Goal: Task Accomplishment & Management: Complete application form

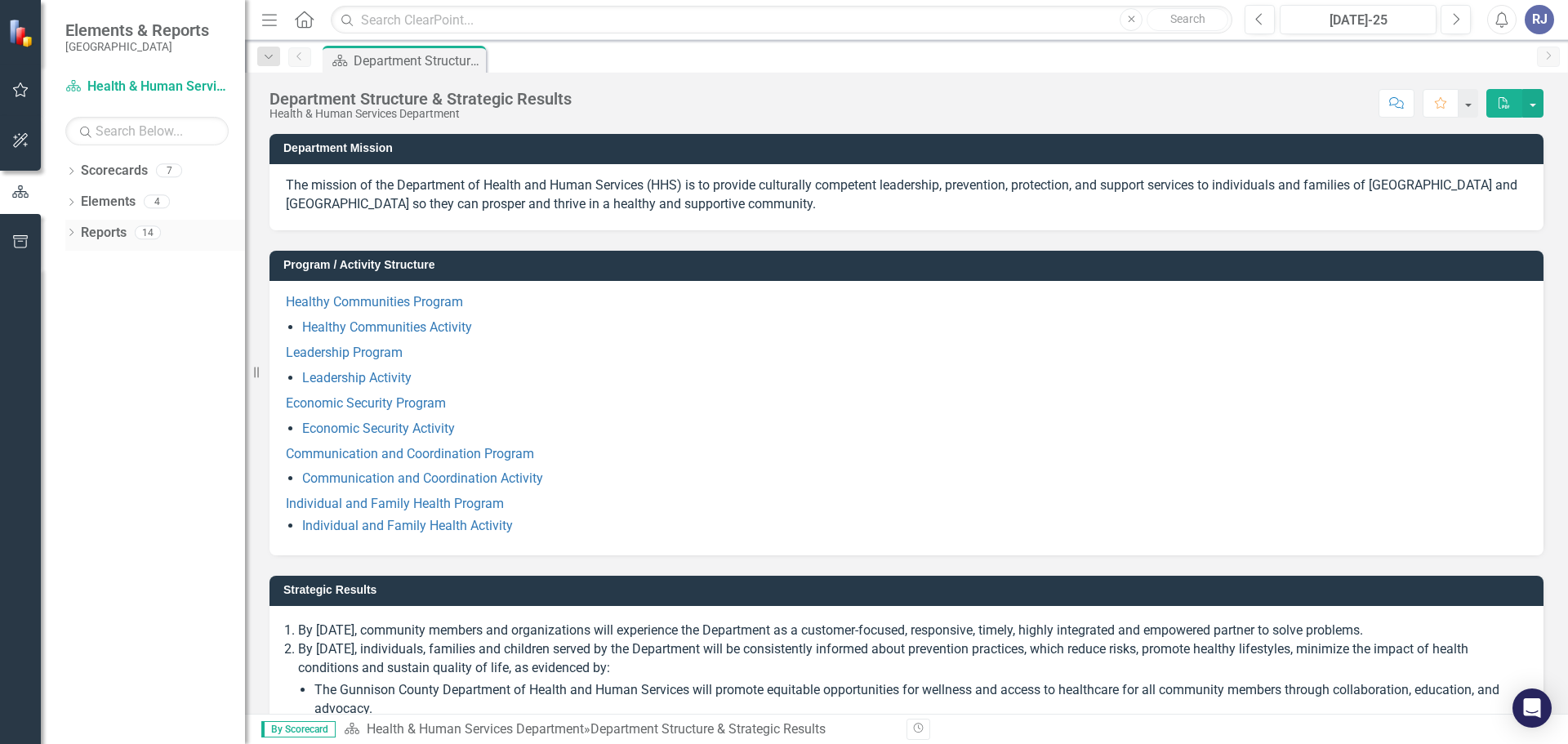
click at [74, 231] on icon "Dropdown" at bounding box center [71, 234] width 11 height 9
click at [70, 173] on icon "Dropdown" at bounding box center [71, 173] width 11 height 9
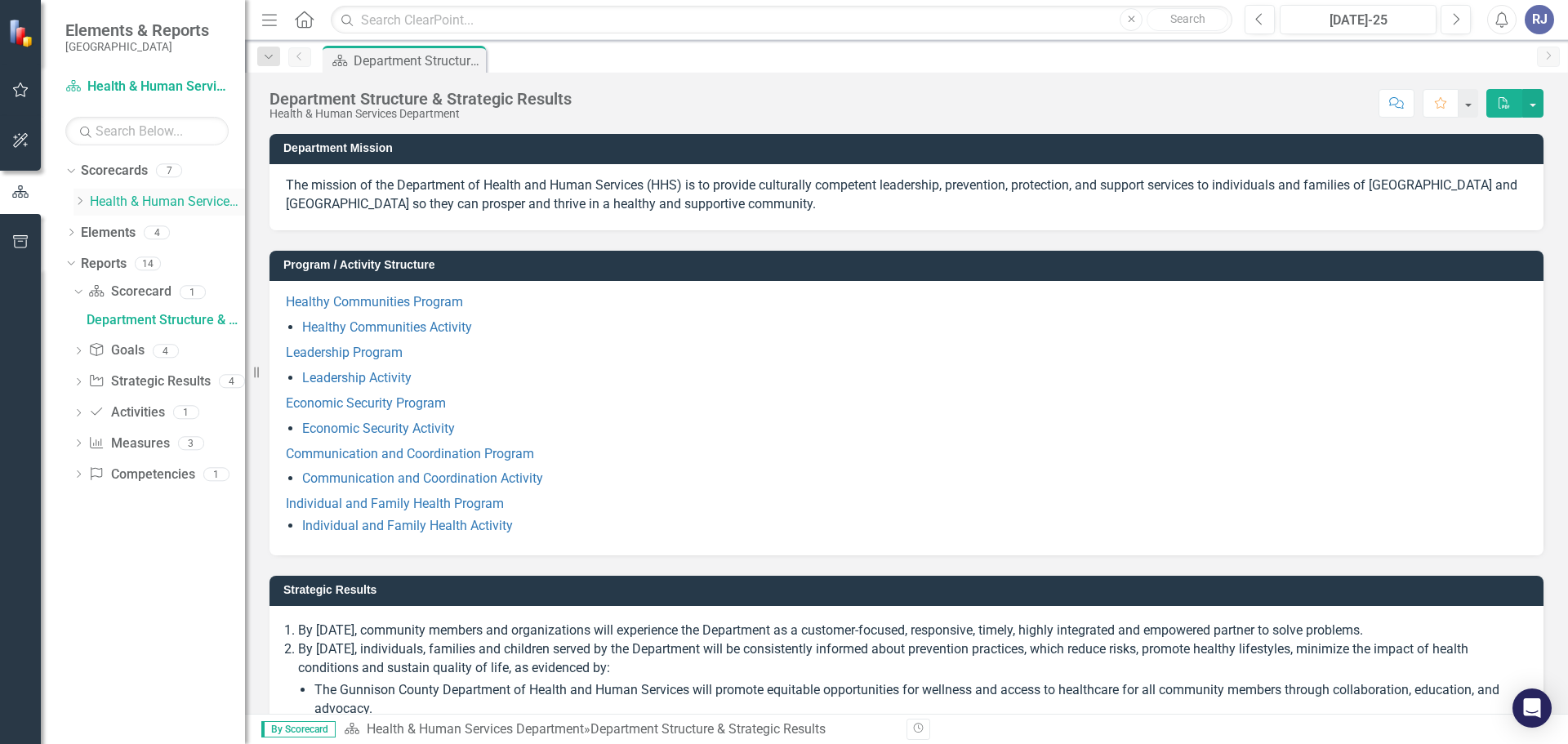
click at [80, 195] on div "Dropdown" at bounding box center [79, 201] width 12 height 14
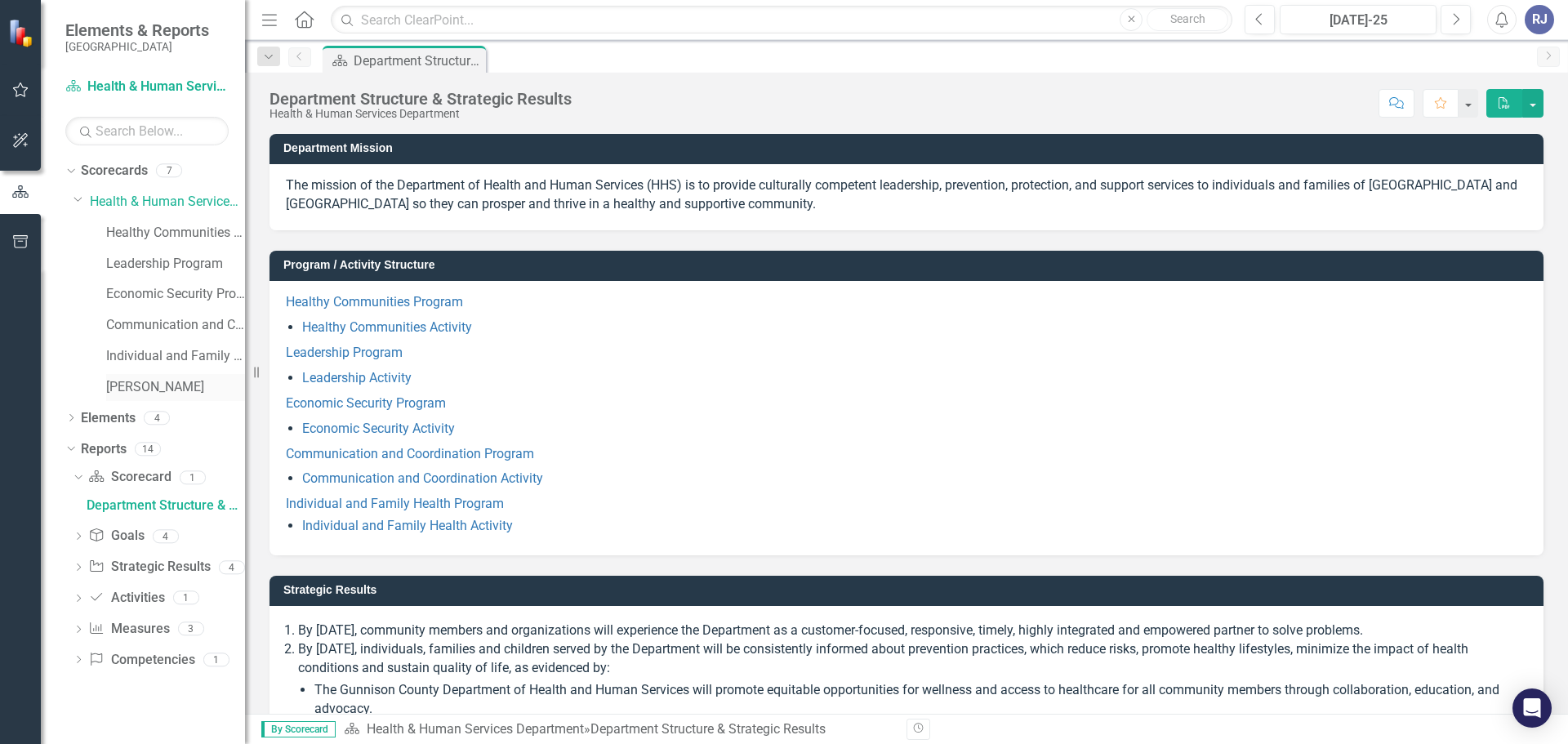
click at [139, 394] on link "[PERSON_NAME]" at bounding box center [175, 387] width 139 height 18
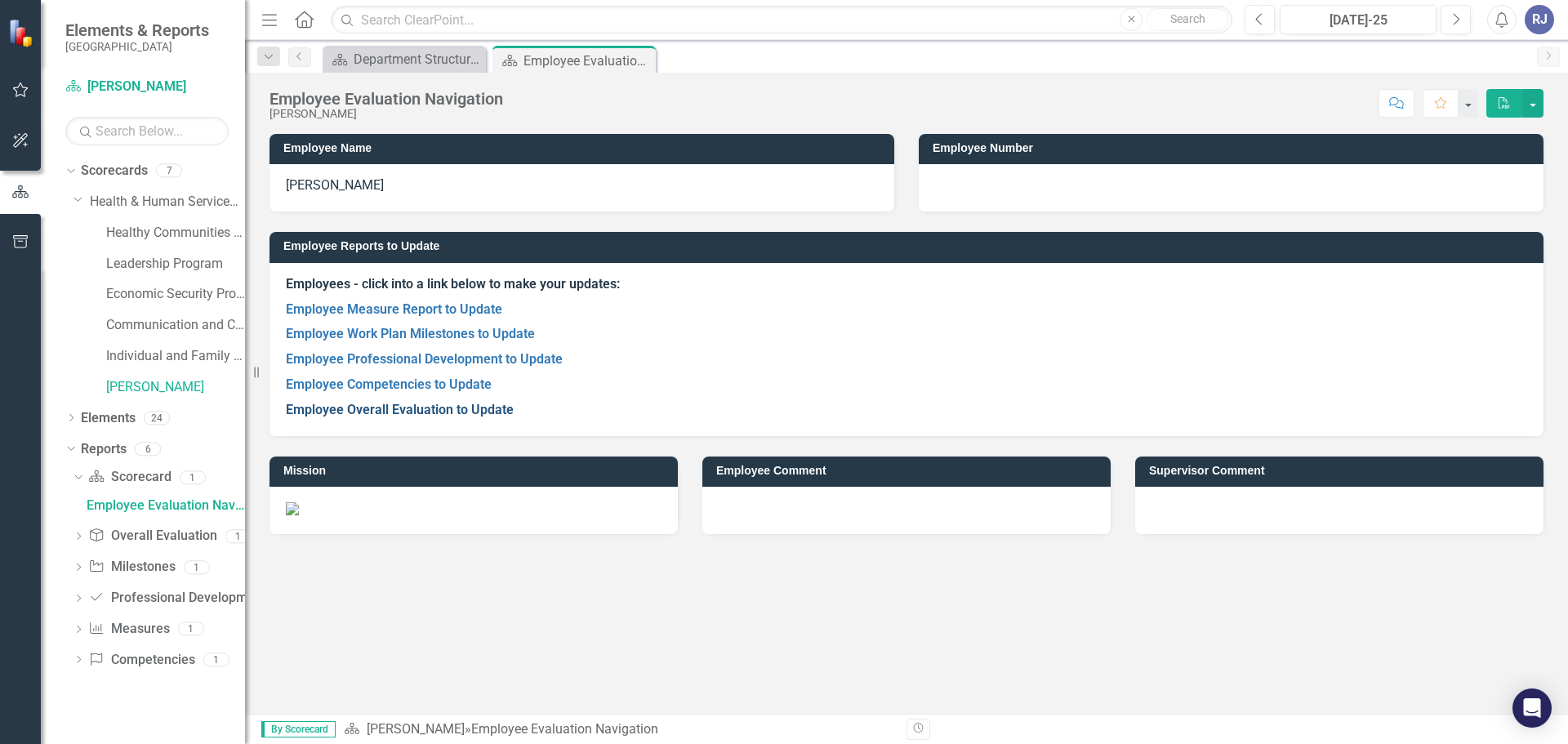
click at [424, 414] on link "Employee Overall Evaluation to Update" at bounding box center [400, 409] width 228 height 16
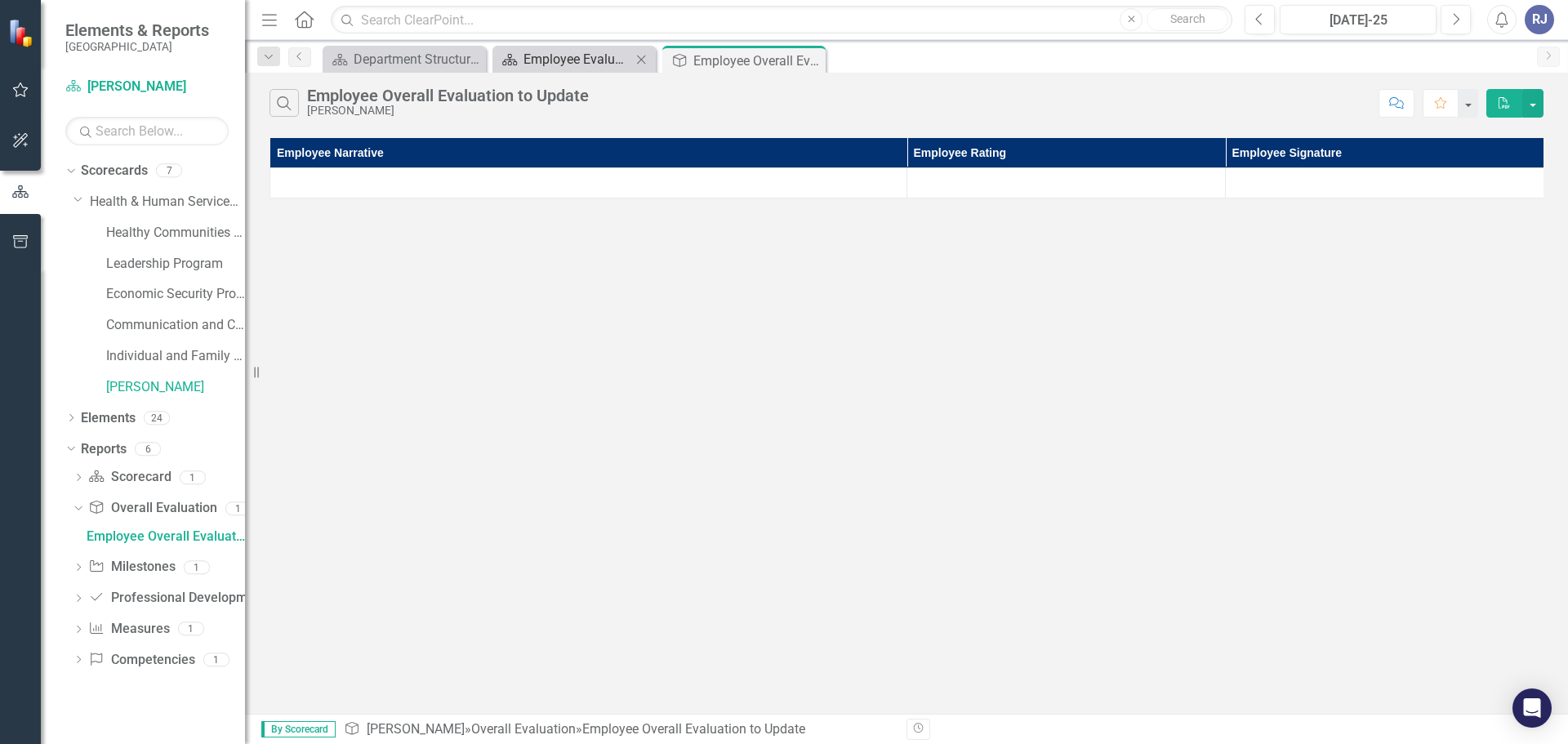
click at [577, 62] on div "Employee Evaluation Navigation" at bounding box center [577, 59] width 108 height 20
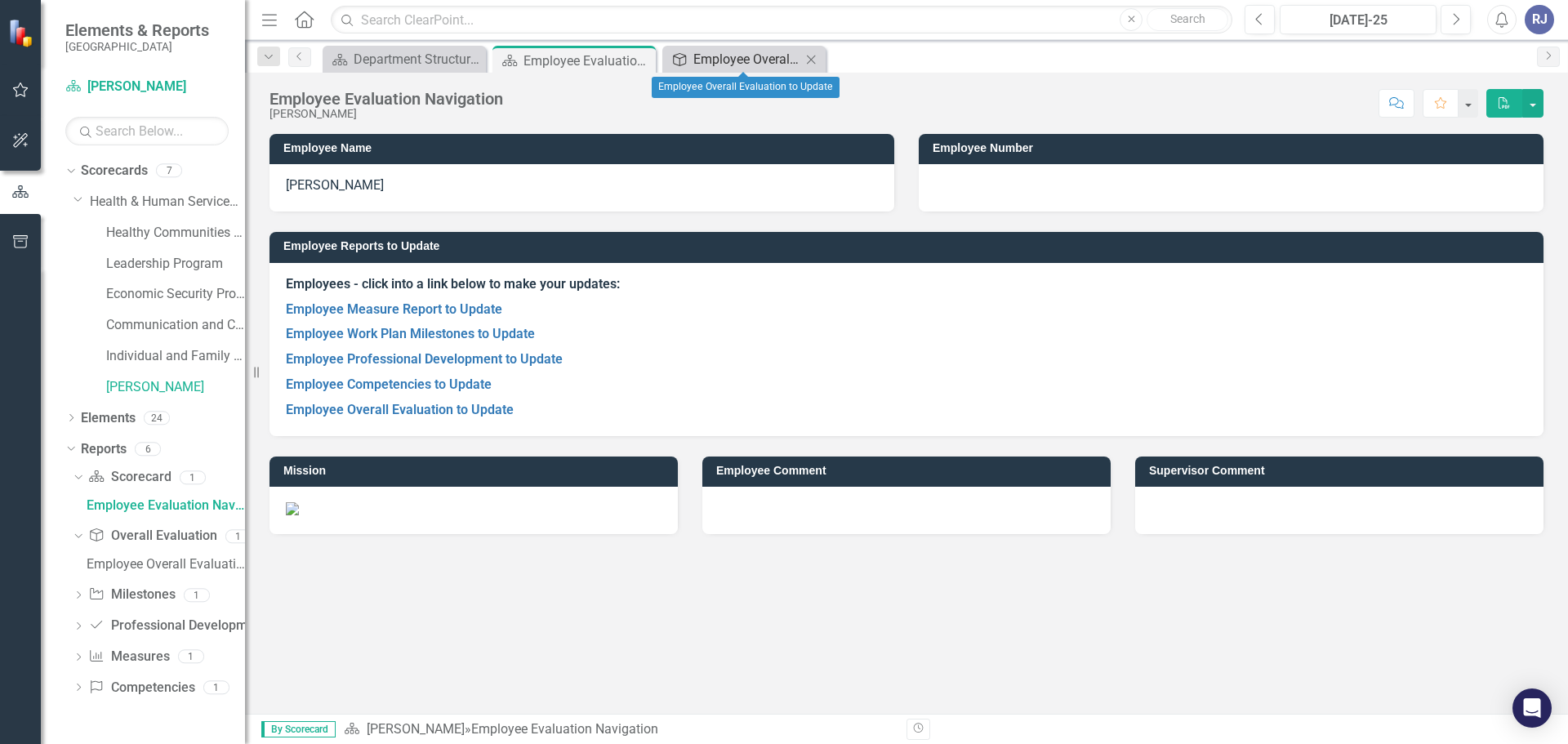
click at [688, 62] on link "Overall Evaluation Employee Overall Evaluation to Update" at bounding box center [734, 59] width 135 height 20
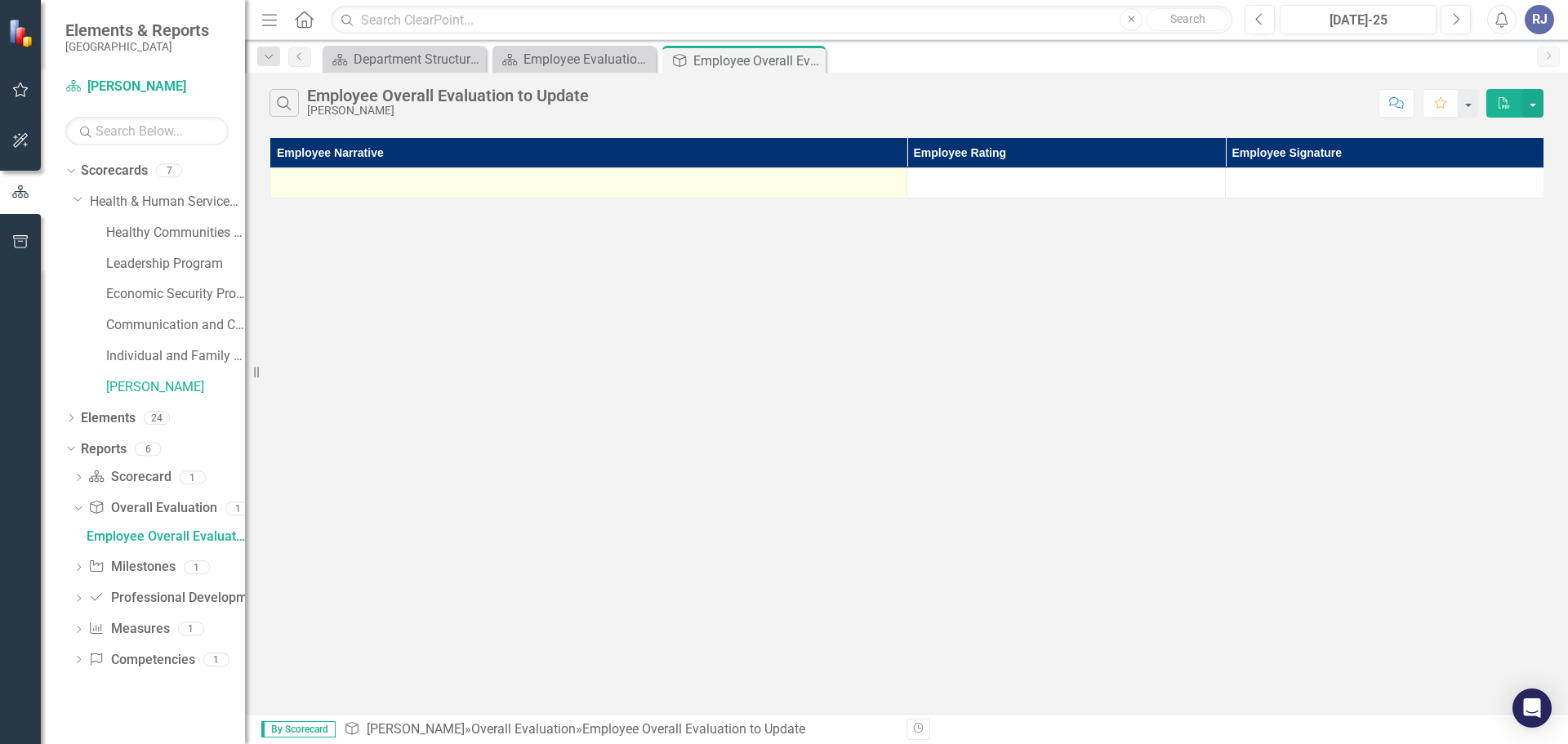
click at [394, 178] on div at bounding box center [589, 182] width 620 height 19
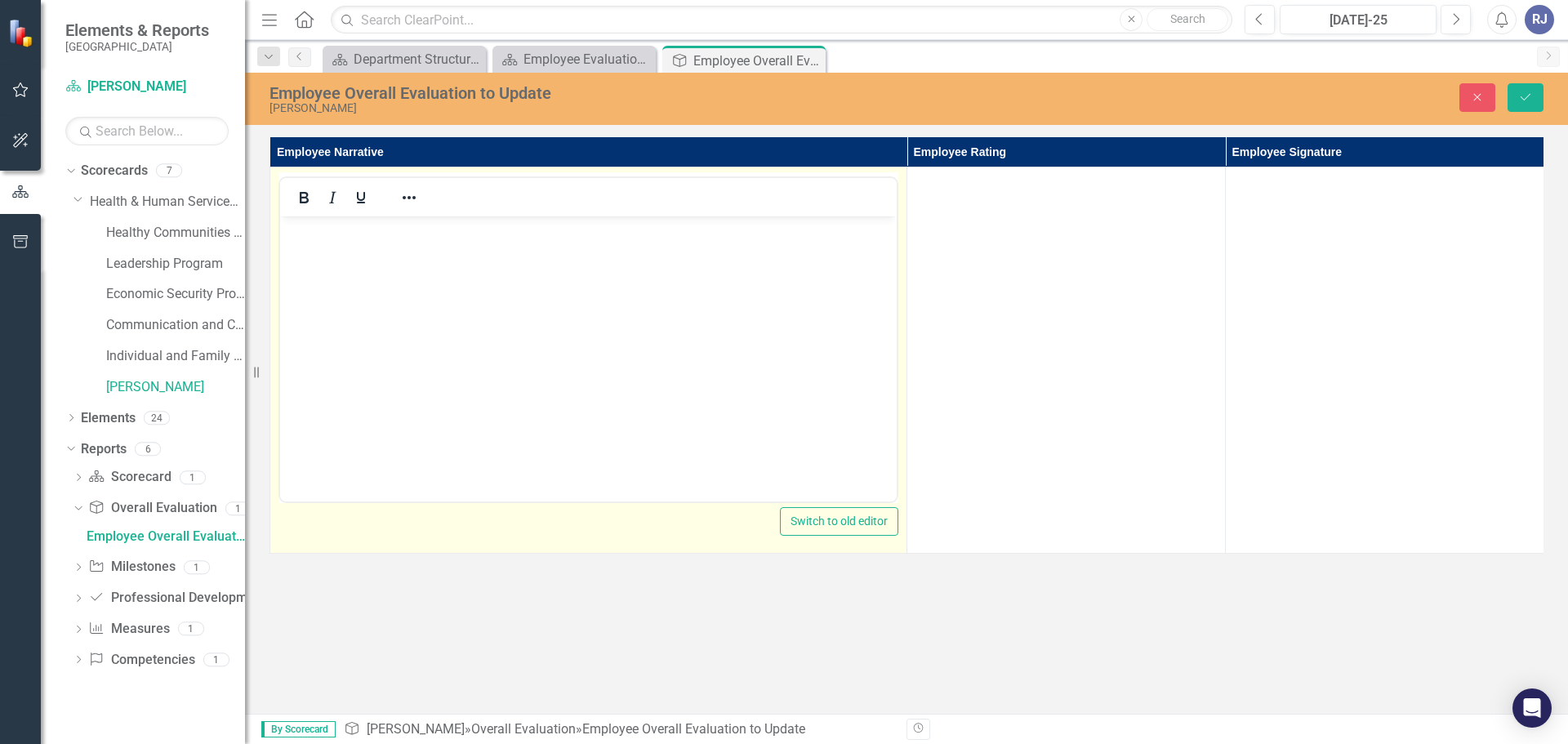
click at [327, 243] on body "Rich Text Area. Press ALT-0 for help." at bounding box center [589, 338] width 616 height 245
click at [515, 244] on body "Rich Text Area. Press ALT-0 for help." at bounding box center [589, 338] width 616 height 245
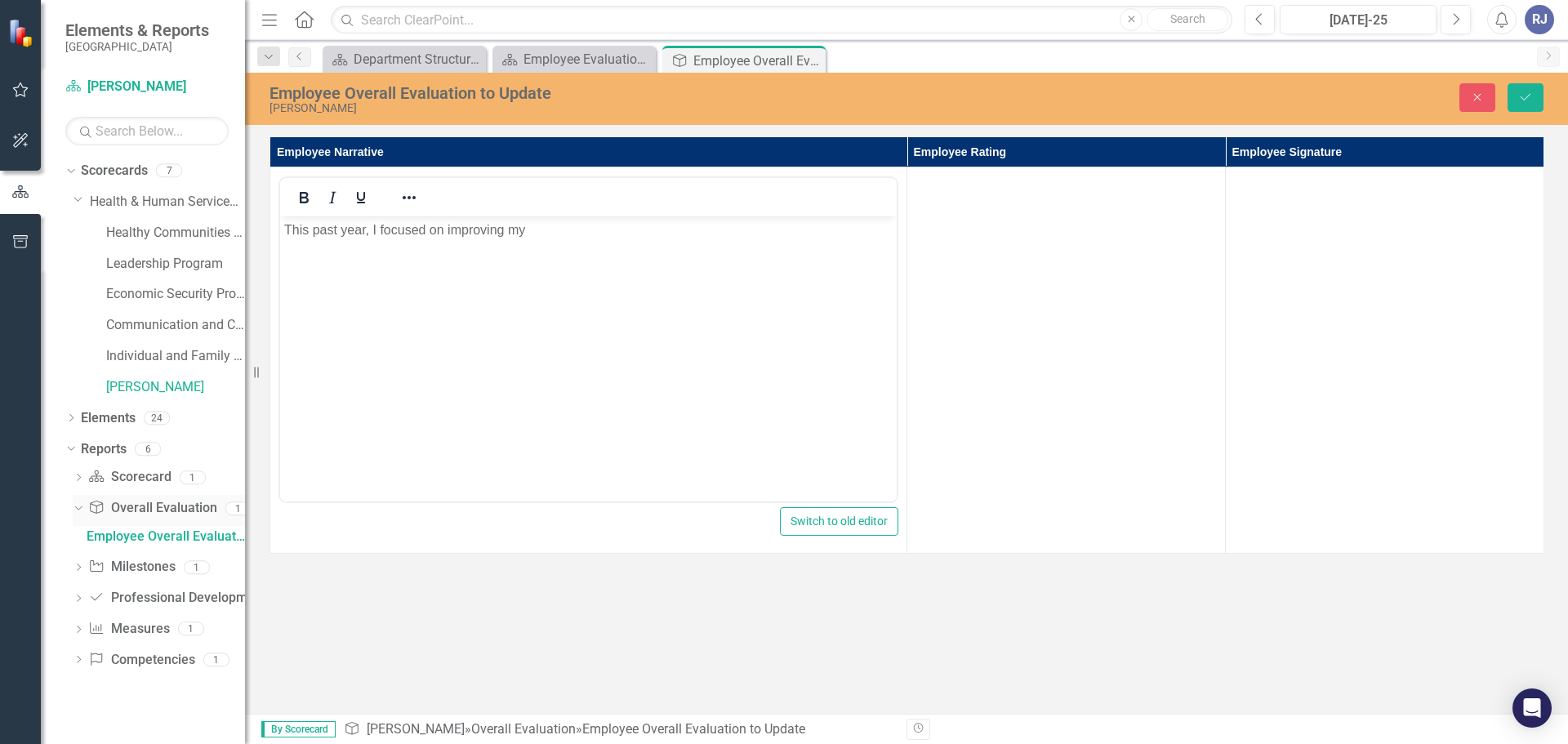
click at [80, 507] on icon "Dropdown" at bounding box center [76, 508] width 9 height 11
click at [80, 508] on icon at bounding box center [78, 509] width 4 height 7
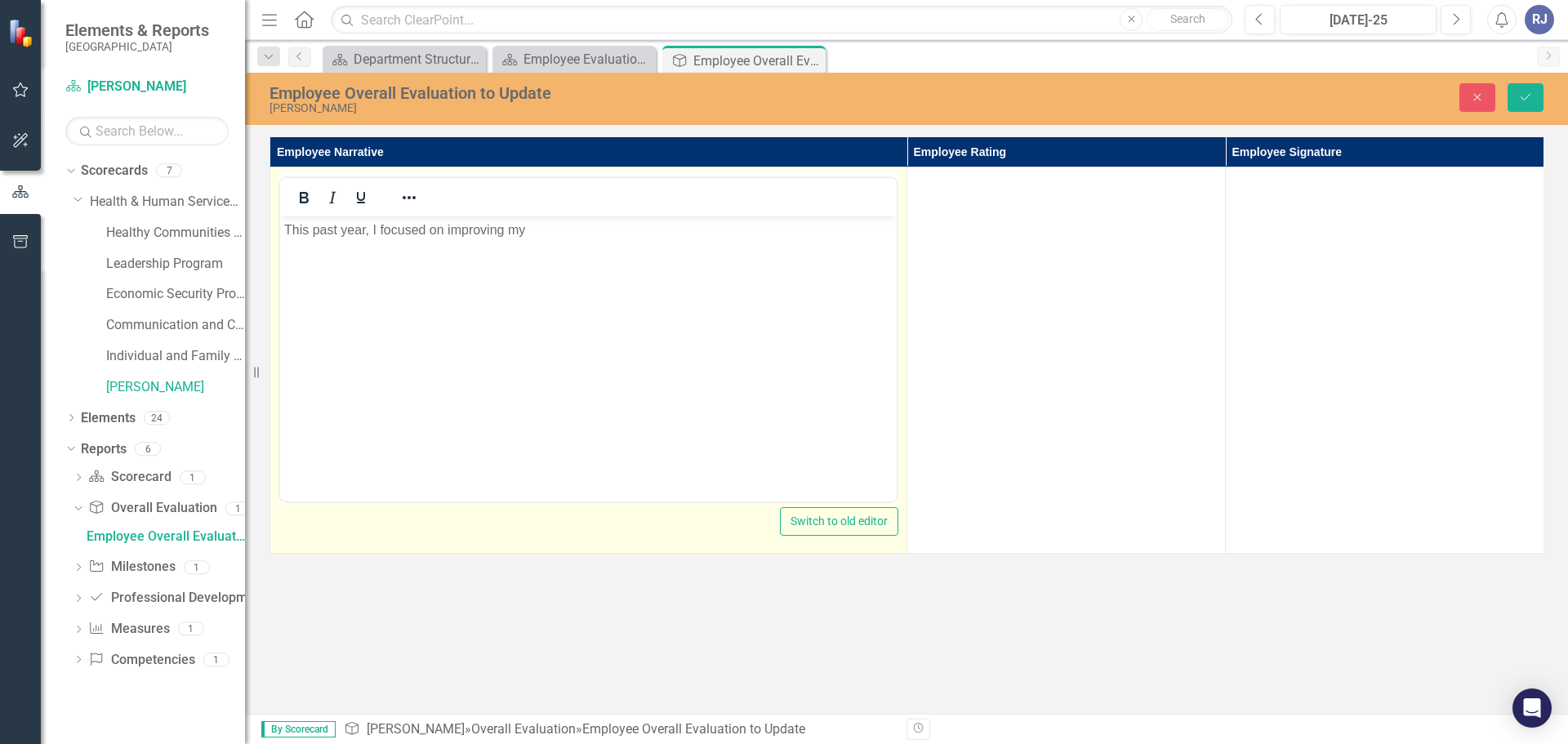
click at [551, 225] on p "This past year, I focused on improving my" at bounding box center [588, 230] width 608 height 19
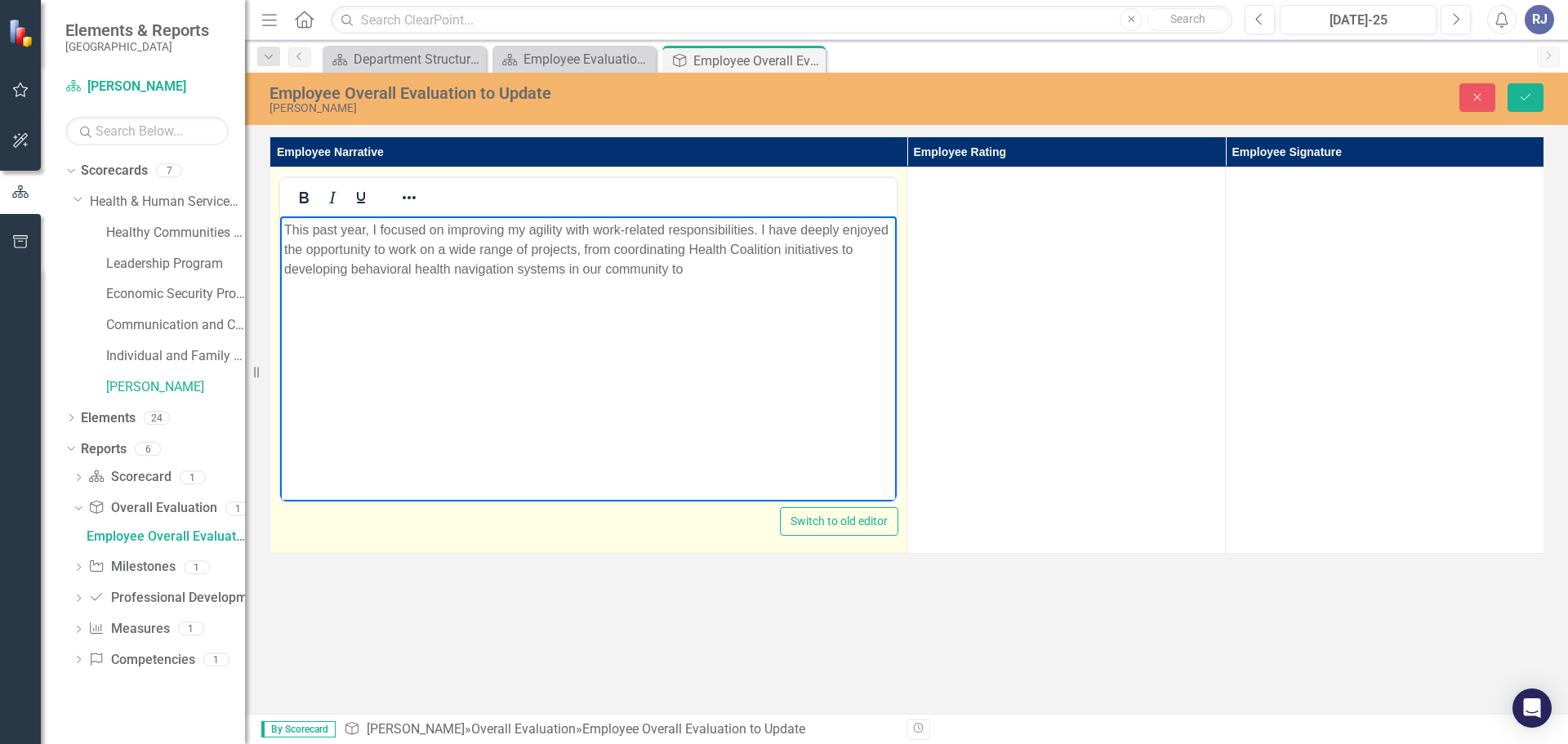
click at [836, 249] on p "This past year, I focused on improving my agility with work-related responsibil…" at bounding box center [588, 250] width 608 height 59
click at [834, 268] on p "This past year, I focused on improving my agility with work-related responsibil…" at bounding box center [588, 250] width 608 height 59
click at [867, 249] on p "This past year, I focused on improving my agility with work-related responsibil…" at bounding box center [588, 250] width 608 height 59
click at [713, 265] on p "This past year, I focused on improving my agility with work-related responsibil…" at bounding box center [588, 250] width 608 height 59
drag, startPoint x: 609, startPoint y: 252, endPoint x: 585, endPoint y: 245, distance: 25.0
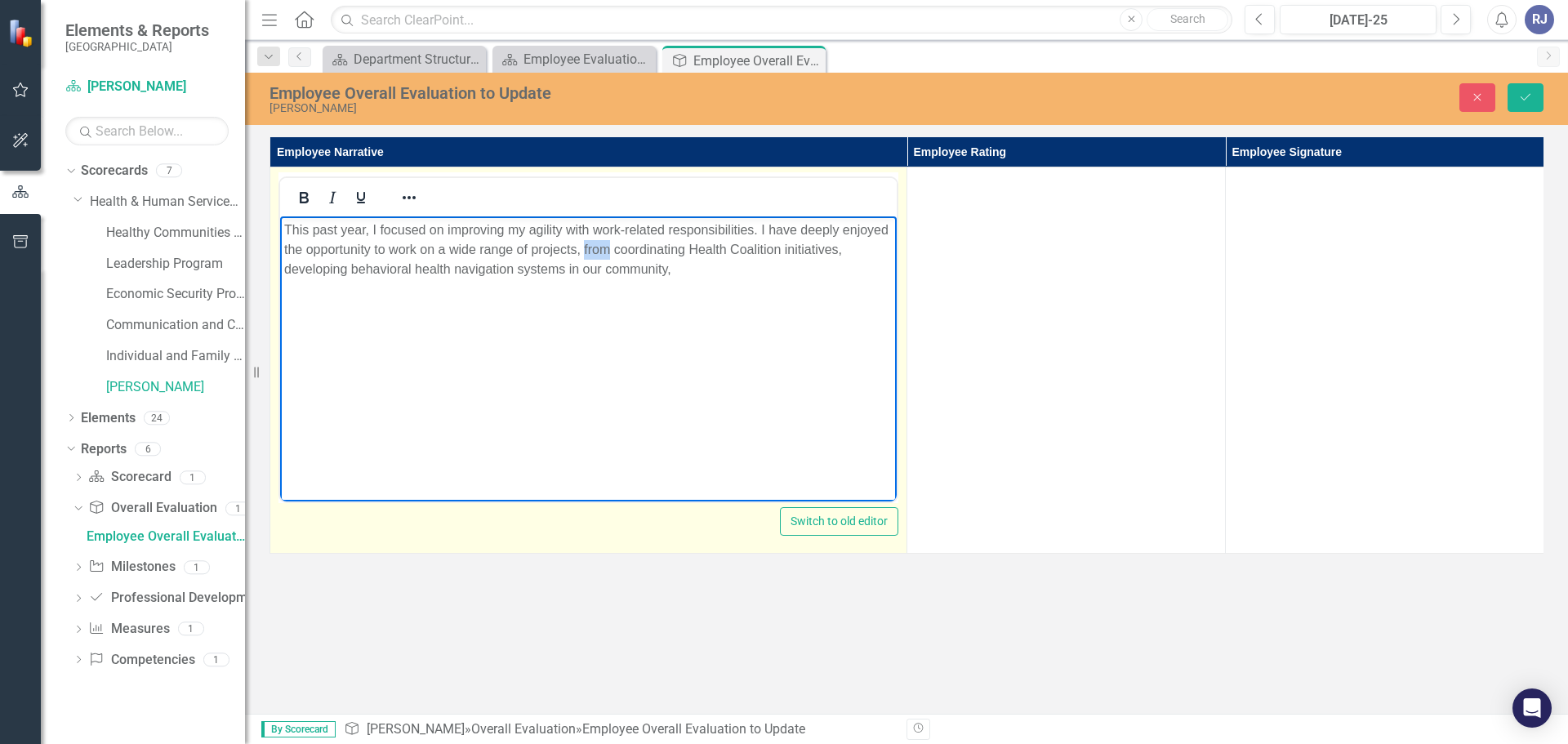
click at [585, 245] on p "This past year, I focused on improving my agility with work-related responsibil…" at bounding box center [588, 250] width 608 height 59
click at [708, 266] on p "This past year, I focused on improving my agility with work-related responsibil…" at bounding box center [588, 250] width 608 height 59
click at [774, 269] on p "This past year, I focused on improving my agility with work-related responsibil…" at bounding box center [588, 259] width 608 height 78
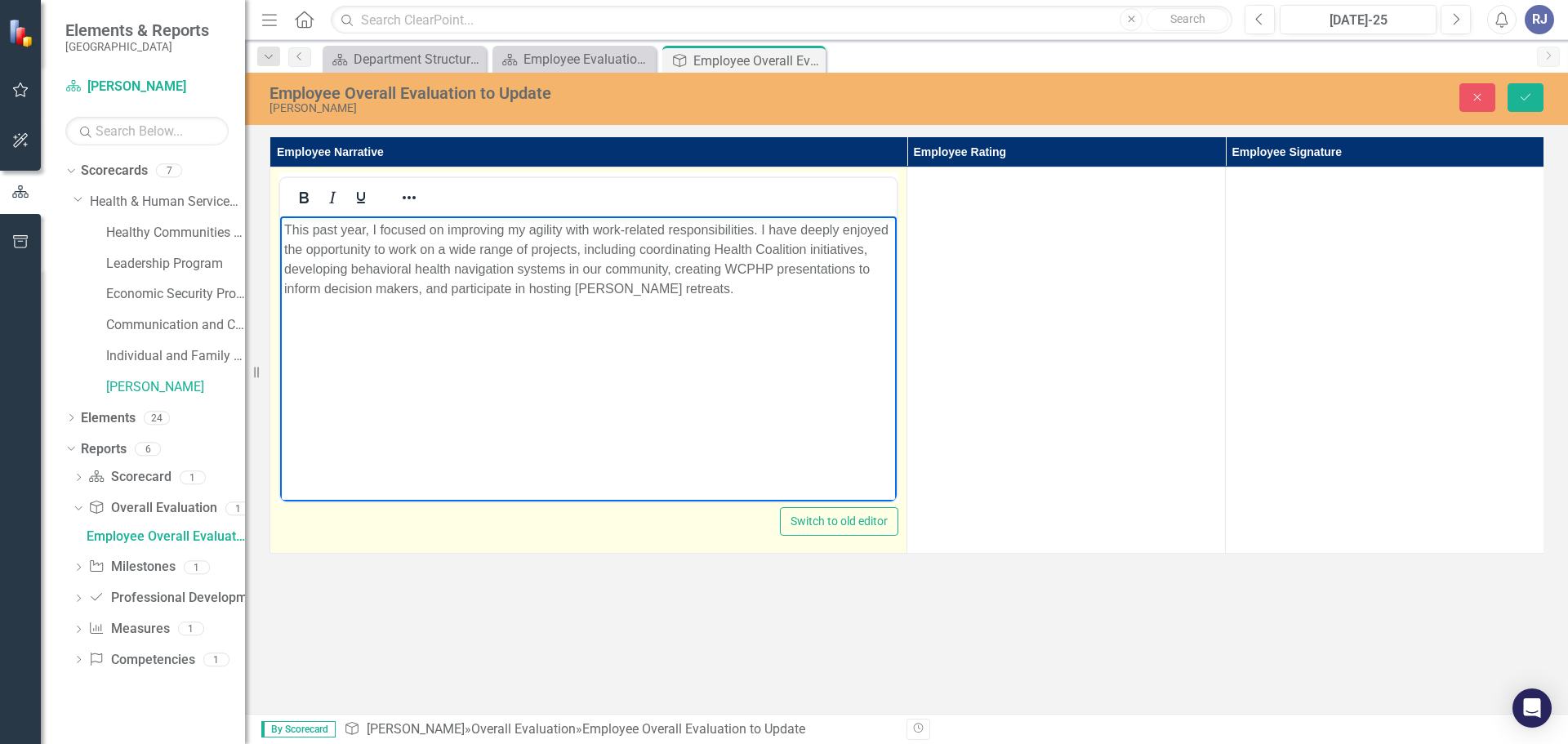
click at [729, 281] on p "This past year, I focused on improving my agility with work-related responsibil…" at bounding box center [588, 259] width 608 height 78
drag, startPoint x: 485, startPoint y: 258, endPoint x: 773, endPoint y: 263, distance: 288.0
click at [773, 263] on p "This past year, I focused on improving my agility with work-related responsibil…" at bounding box center [588, 259] width 608 height 78
click at [741, 297] on p "This past year, I focused on improving my agility with work-related responsibil…" at bounding box center [588, 259] width 608 height 78
drag, startPoint x: 536, startPoint y: 280, endPoint x: 704, endPoint y: 260, distance: 169.2
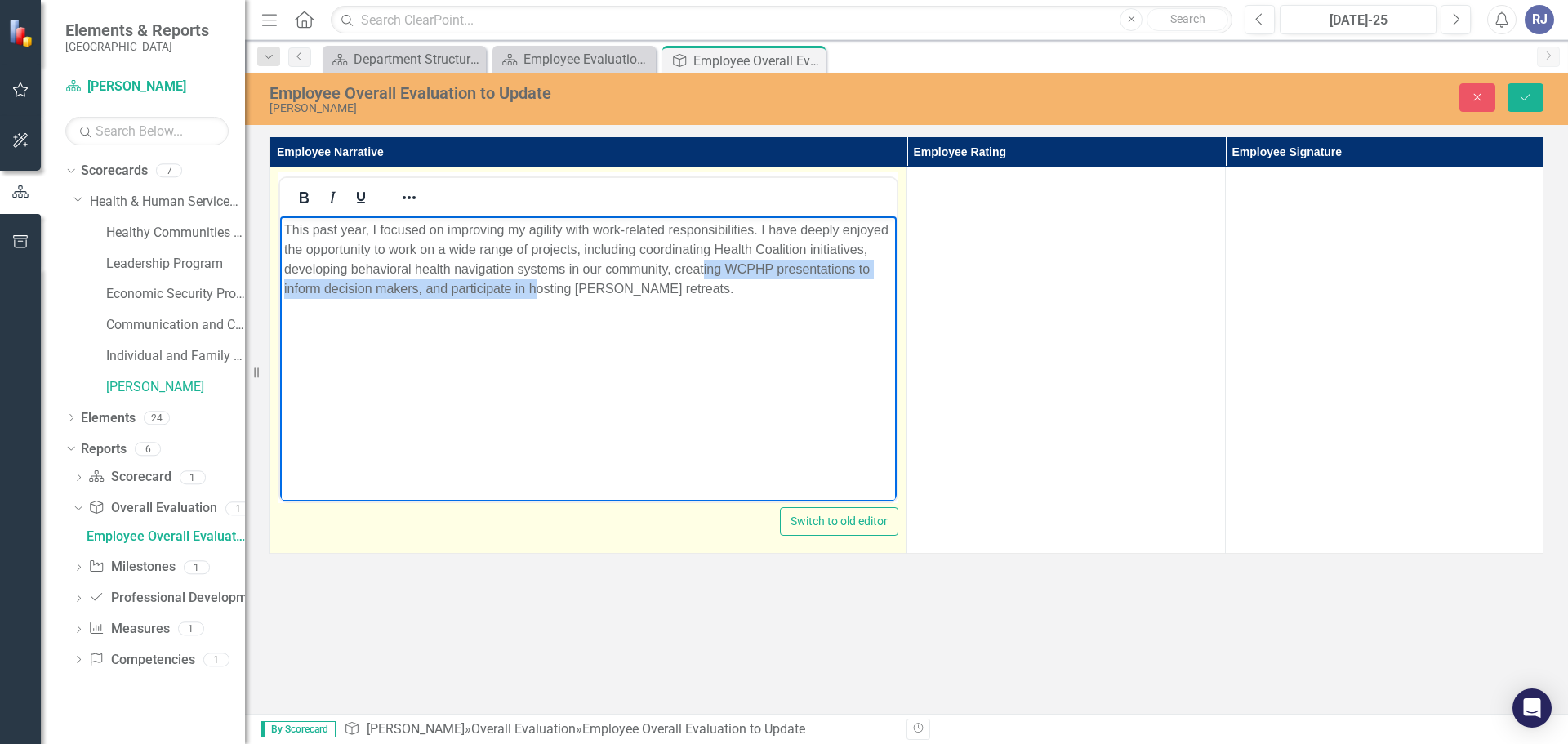
click at [704, 260] on p "This past year, I focused on improving my agility with work-related responsibil…" at bounding box center [588, 259] width 608 height 78
click at [690, 277] on p "This past year, I focused on improving my agility with work-related responsibil…" at bounding box center [588, 259] width 608 height 78
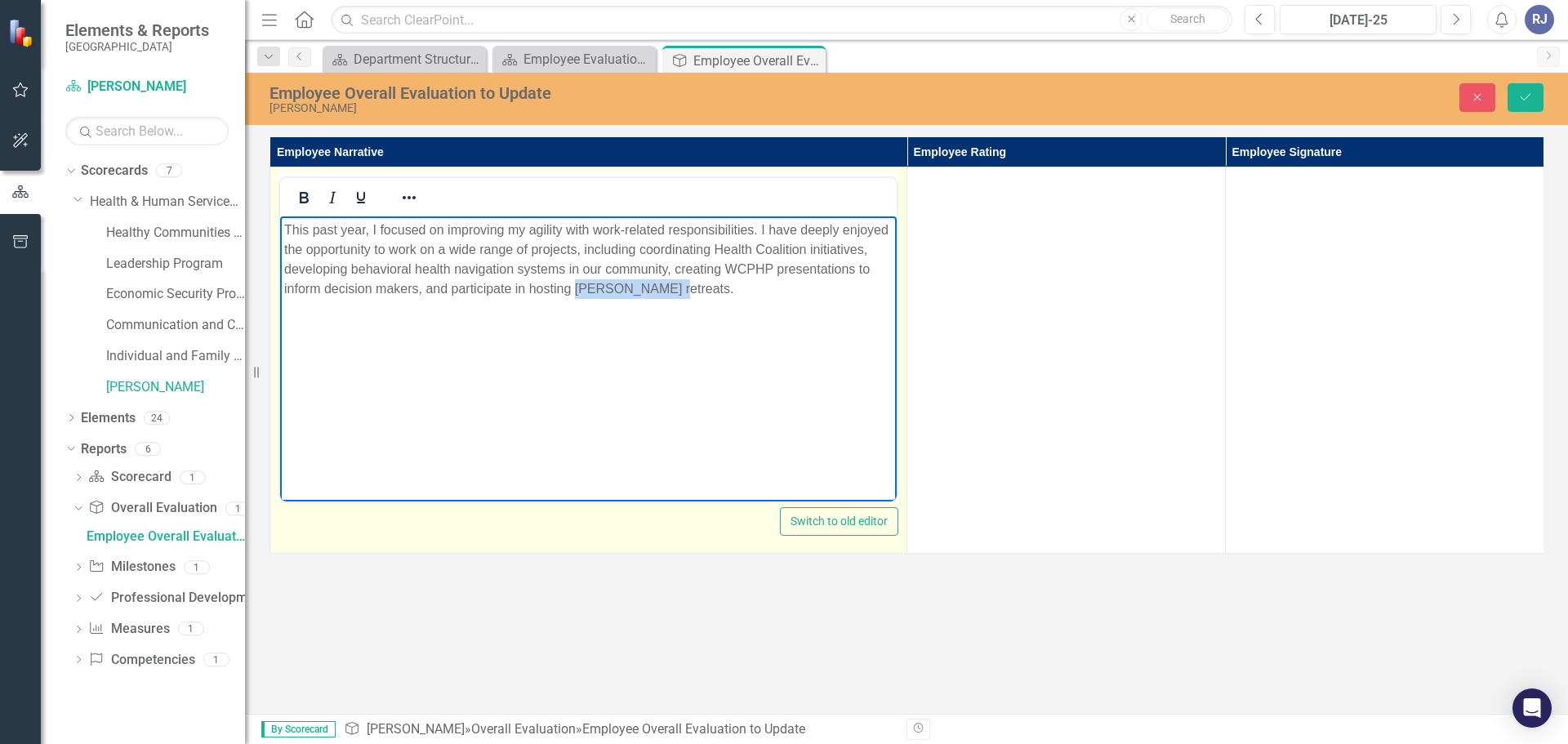
drag, startPoint x: 674, startPoint y: 289, endPoint x: 575, endPoint y: 294, distance: 99.1
click at [575, 294] on p "This past year, I focused on improving my agility with work-related responsibil…" at bounding box center [588, 259] width 608 height 78
click at [575, 293] on p "This past year, I focused on improving my agility with work-related responsibil…" at bounding box center [588, 259] width 608 height 78
drag, startPoint x: 575, startPoint y: 293, endPoint x: 623, endPoint y: 282, distance: 49.2
click at [623, 282] on p "This past year, I focused on improving my agility with work-related responsibil…" at bounding box center [588, 259] width 608 height 78
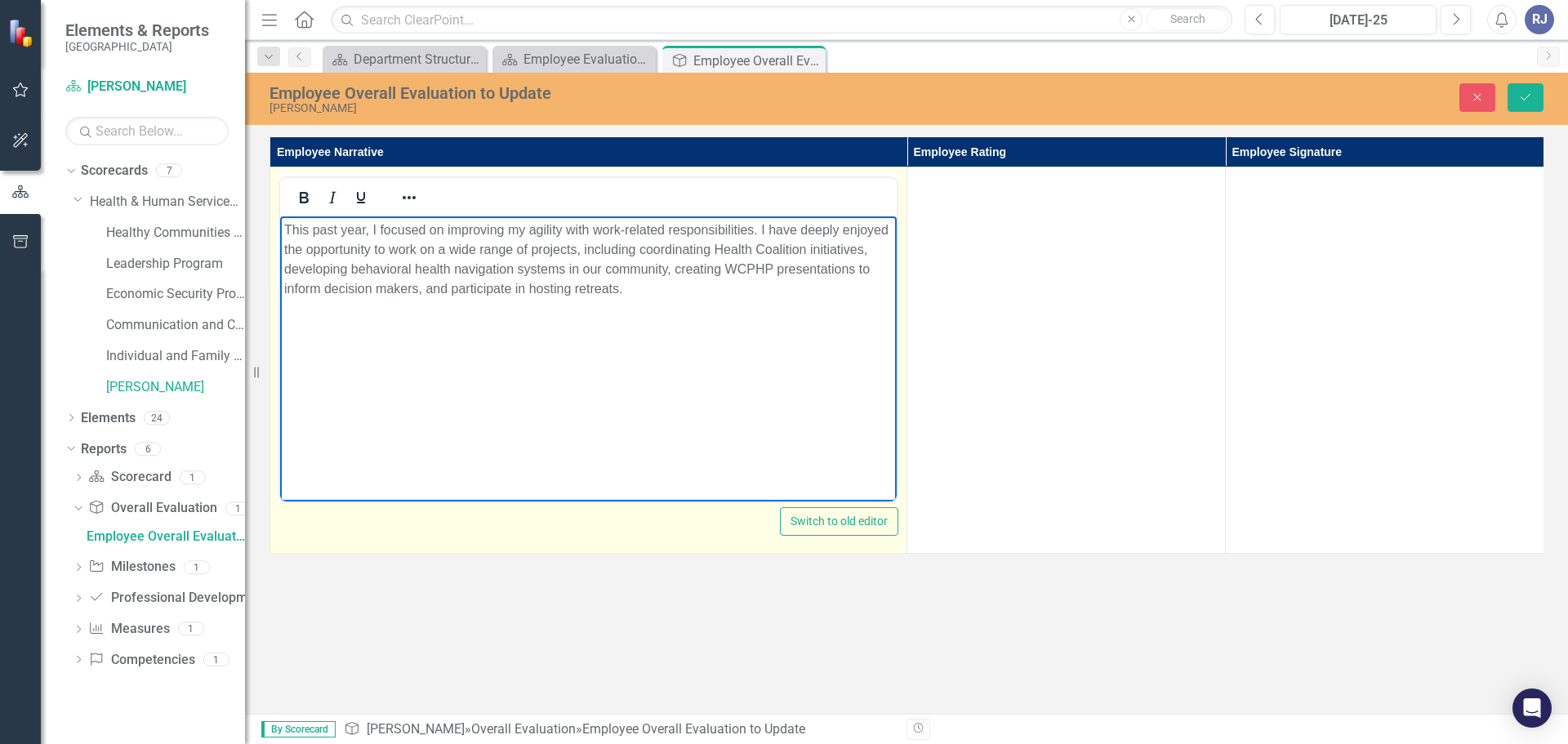
click at [532, 284] on p "This past year, I focused on improving my agility with work-related responsibil…" at bounding box center [588, 259] width 608 height 78
click at [766, 286] on p "This past year, I focused on improving my agility with work-related responsibil…" at bounding box center [588, 259] width 608 height 78
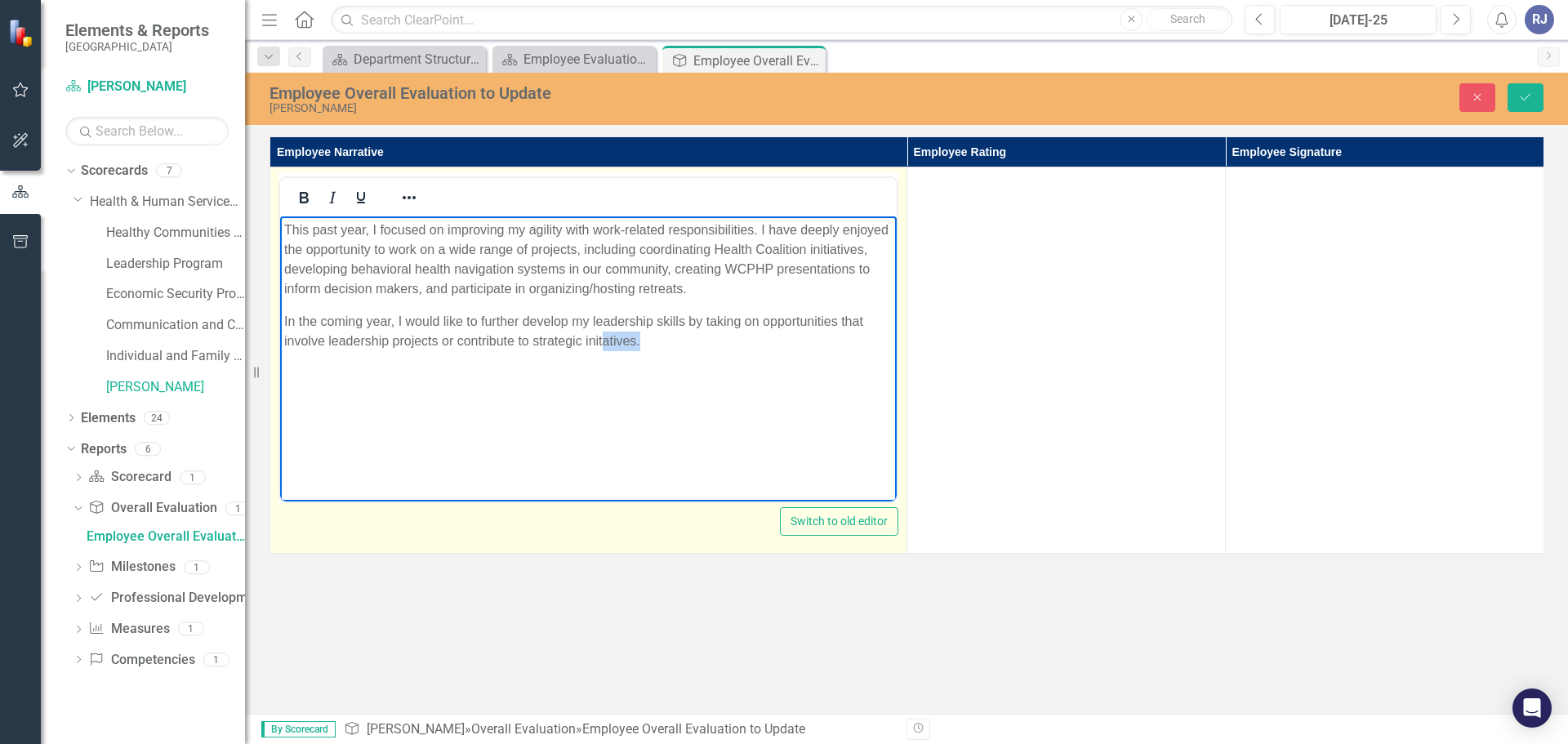
drag, startPoint x: 646, startPoint y: 344, endPoint x: 601, endPoint y: 343, distance: 45.0
click at [601, 343] on p "In the coming year, I would like to further develop my leadership skills by tak…" at bounding box center [588, 331] width 608 height 40
click at [601, 342] on p "In the coming year, I would like to further develop my leadership skills by tak…" at bounding box center [588, 331] width 608 height 40
click at [639, 326] on p "In the coming year, I would like to further develop my leadership skills by tak…" at bounding box center [588, 331] width 608 height 40
click at [535, 338] on p "In the coming year, I would like to further develop my leadership skills by tak…" at bounding box center [588, 331] width 608 height 40
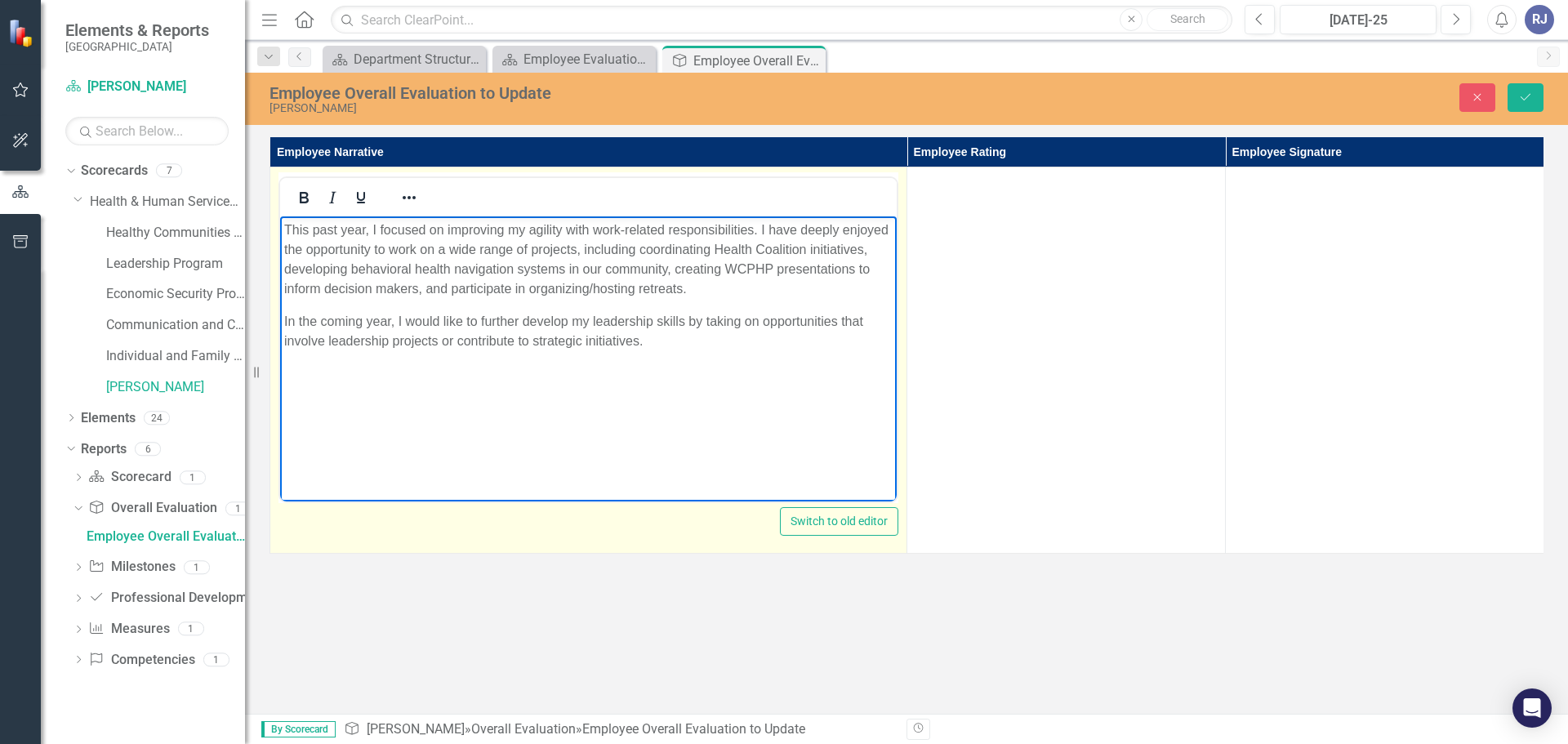
click at [294, 344] on p "In the coming year, I would like to further develop my leadership skills by tak…" at bounding box center [588, 331] width 608 height 40
drag, startPoint x: 438, startPoint y: 339, endPoint x: 327, endPoint y: 348, distance: 111.4
click at [327, 348] on p "In the coming year, I would like to further develop my leadership skills by tak…" at bounding box center [588, 331] width 608 height 40
click at [660, 341] on p "In the coming year, I would like to further develop my leadership skills by tak…" at bounding box center [588, 331] width 608 height 40
drag, startPoint x: 659, startPoint y: 344, endPoint x: 587, endPoint y: 349, distance: 72.2
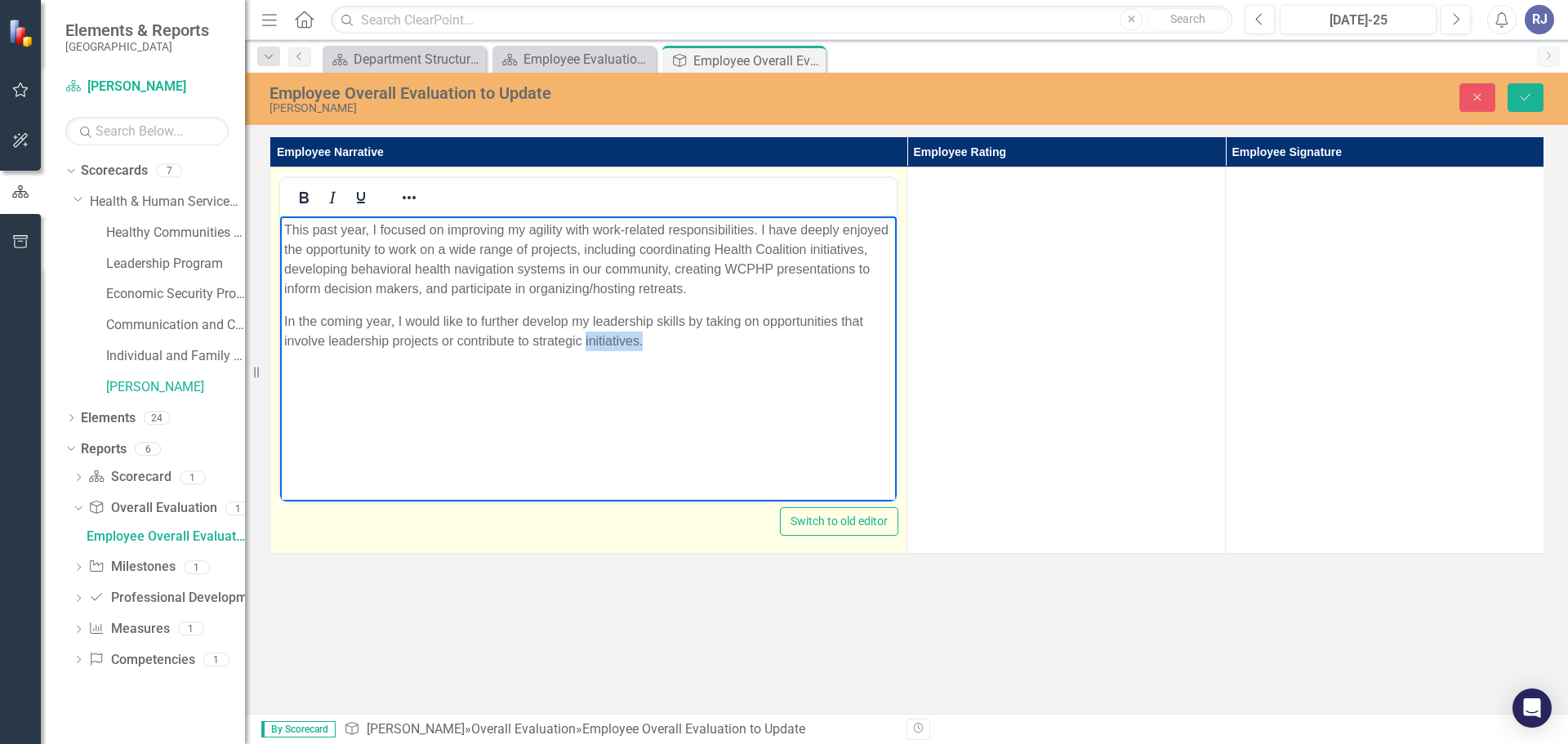
click at [587, 349] on p "In the coming year, I would like to further develop my leadership skills by tak…" at bounding box center [588, 331] width 608 height 40
drag, startPoint x: 471, startPoint y: 329, endPoint x: 772, endPoint y: 327, distance: 301.0
click at [769, 330] on p "In the coming year, I would like to further develop my leadership skills by tak…" at bounding box center [588, 341] width 608 height 59
click at [754, 344] on p "In the coming year, I would like to further develop my leadership skills by tak…" at bounding box center [588, 341] width 608 height 59
click at [805, 360] on p "In the coming year, I would like to further develop my leadership skills by tak…" at bounding box center [588, 341] width 608 height 59
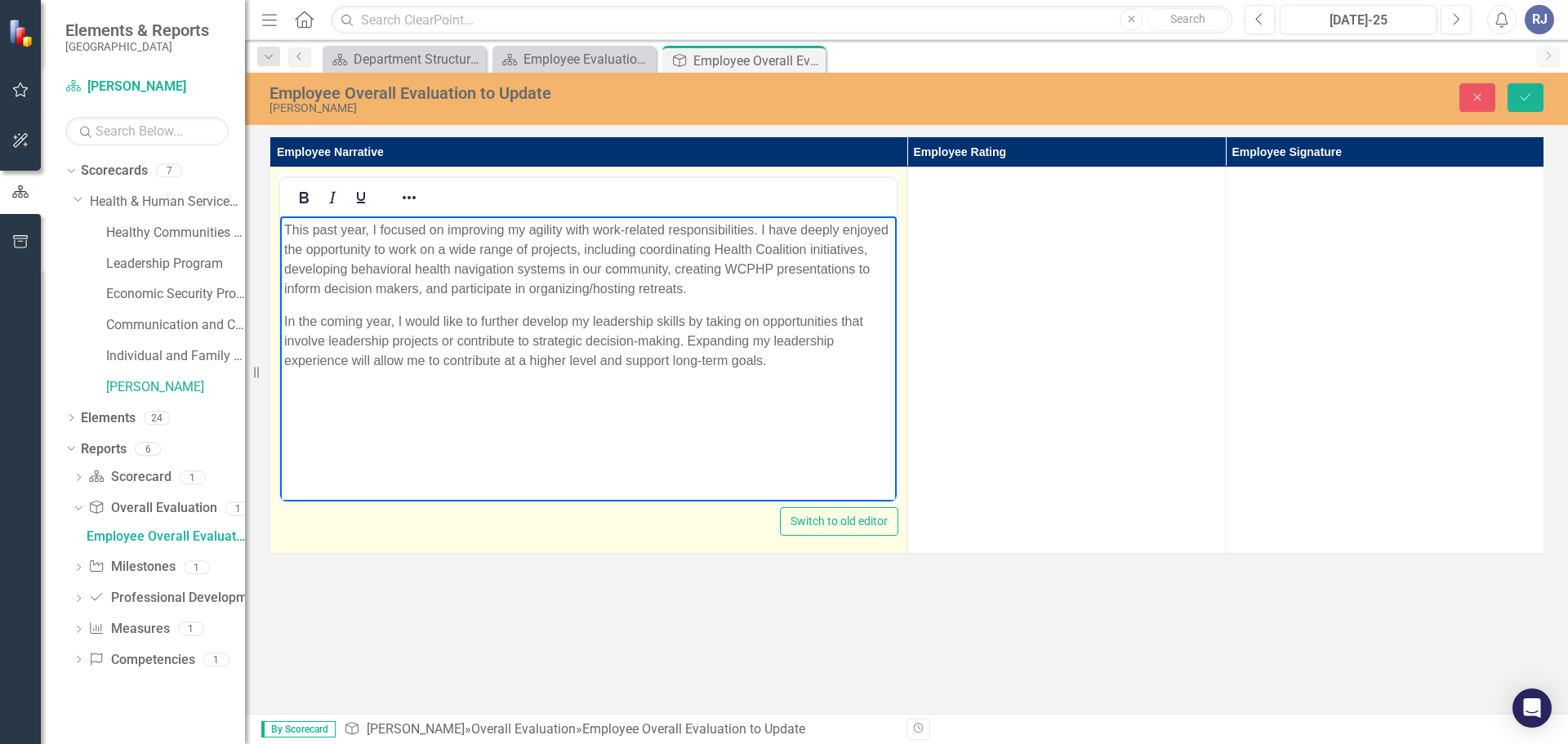
drag, startPoint x: 797, startPoint y: 361, endPoint x: 672, endPoint y: 360, distance: 125.0
click at [672, 360] on p "In the coming year, I would like to further develop my leadership skills by tak…" at bounding box center [588, 341] width 608 height 59
click at [727, 360] on p "In the coming year, I would like to further develop my leadership skills by tak…" at bounding box center [588, 341] width 608 height 59
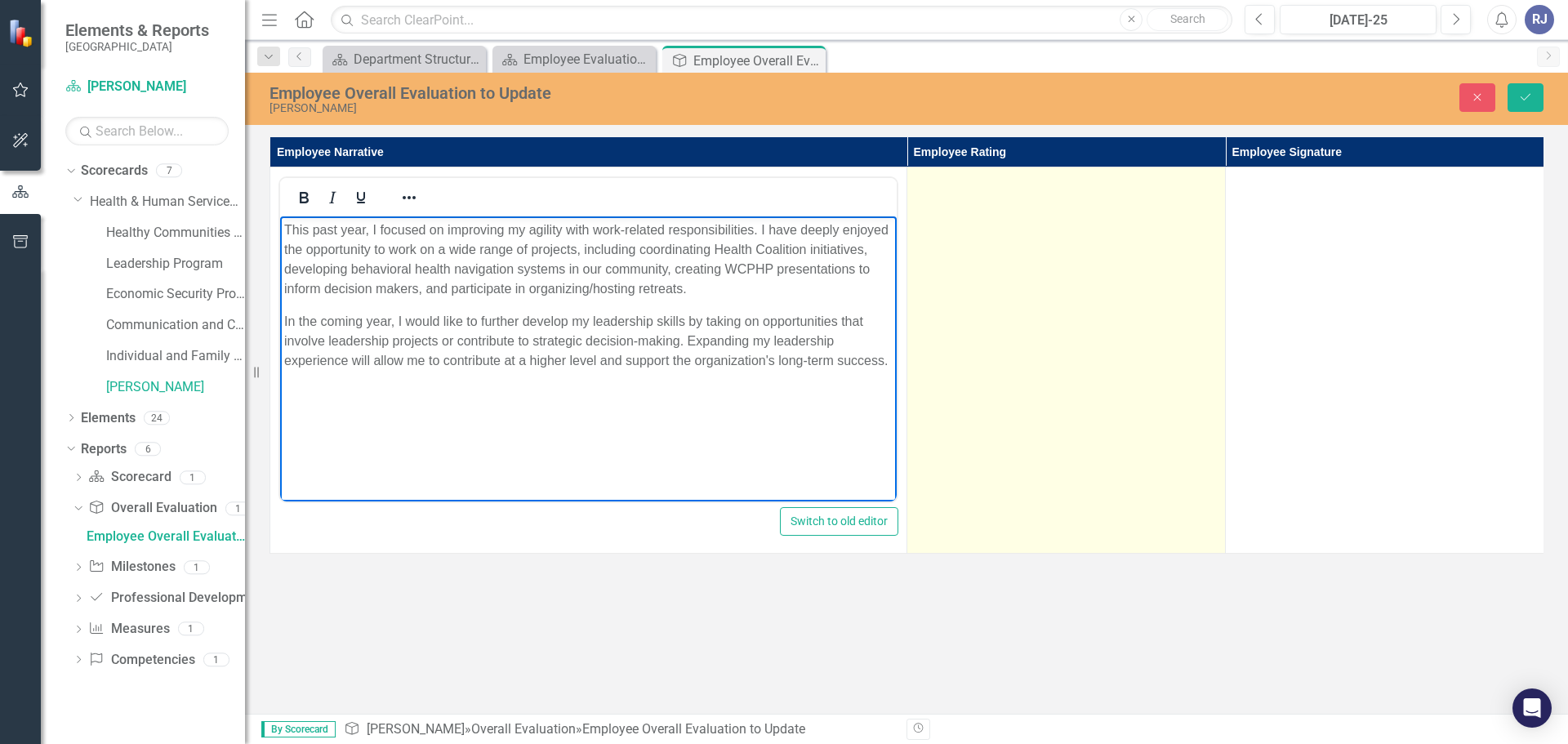
click at [1059, 317] on td at bounding box center [1066, 361] width 318 height 386
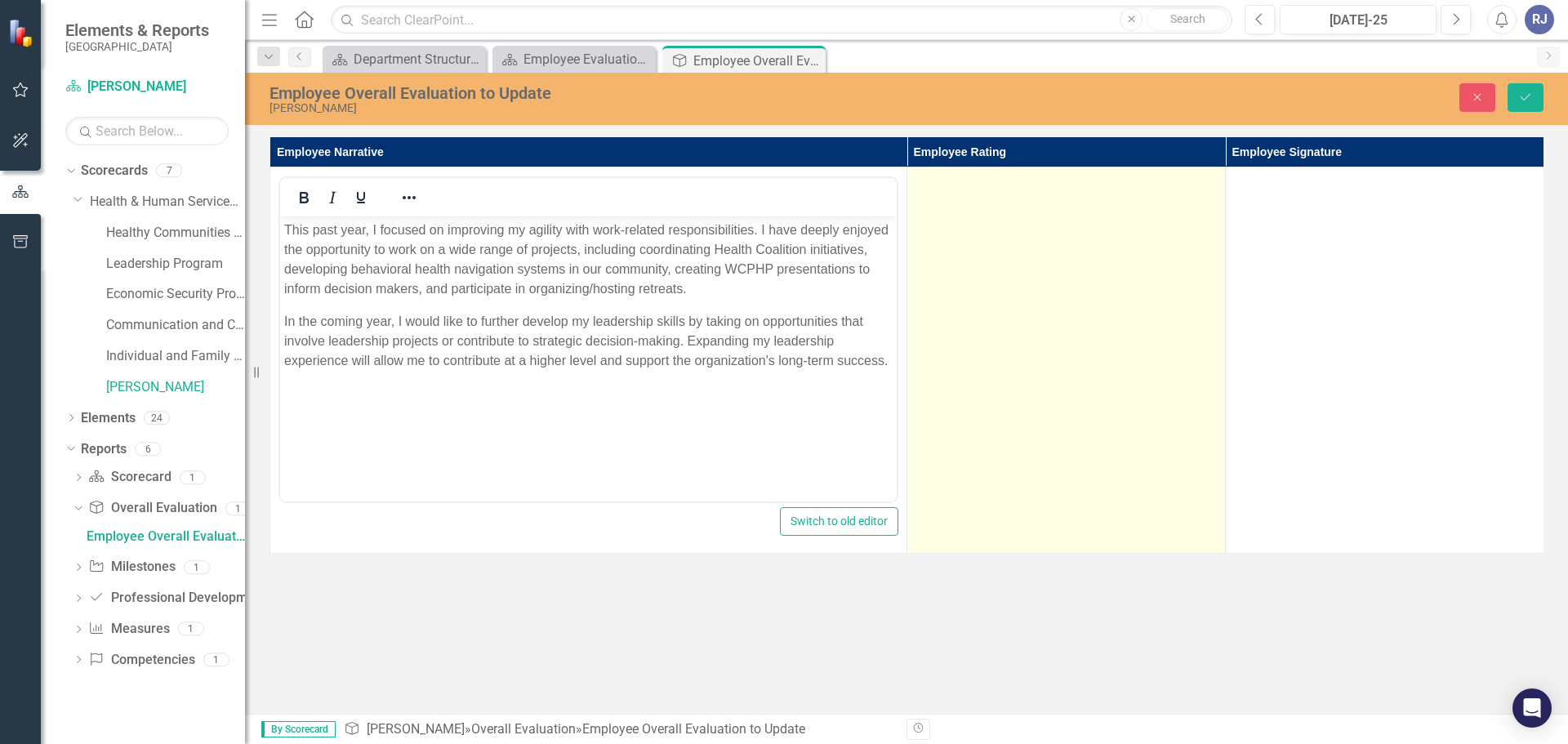
click at [1059, 317] on td at bounding box center [1066, 361] width 318 height 386
click at [994, 184] on div "Not Defined" at bounding box center [1058, 188] width 261 height 18
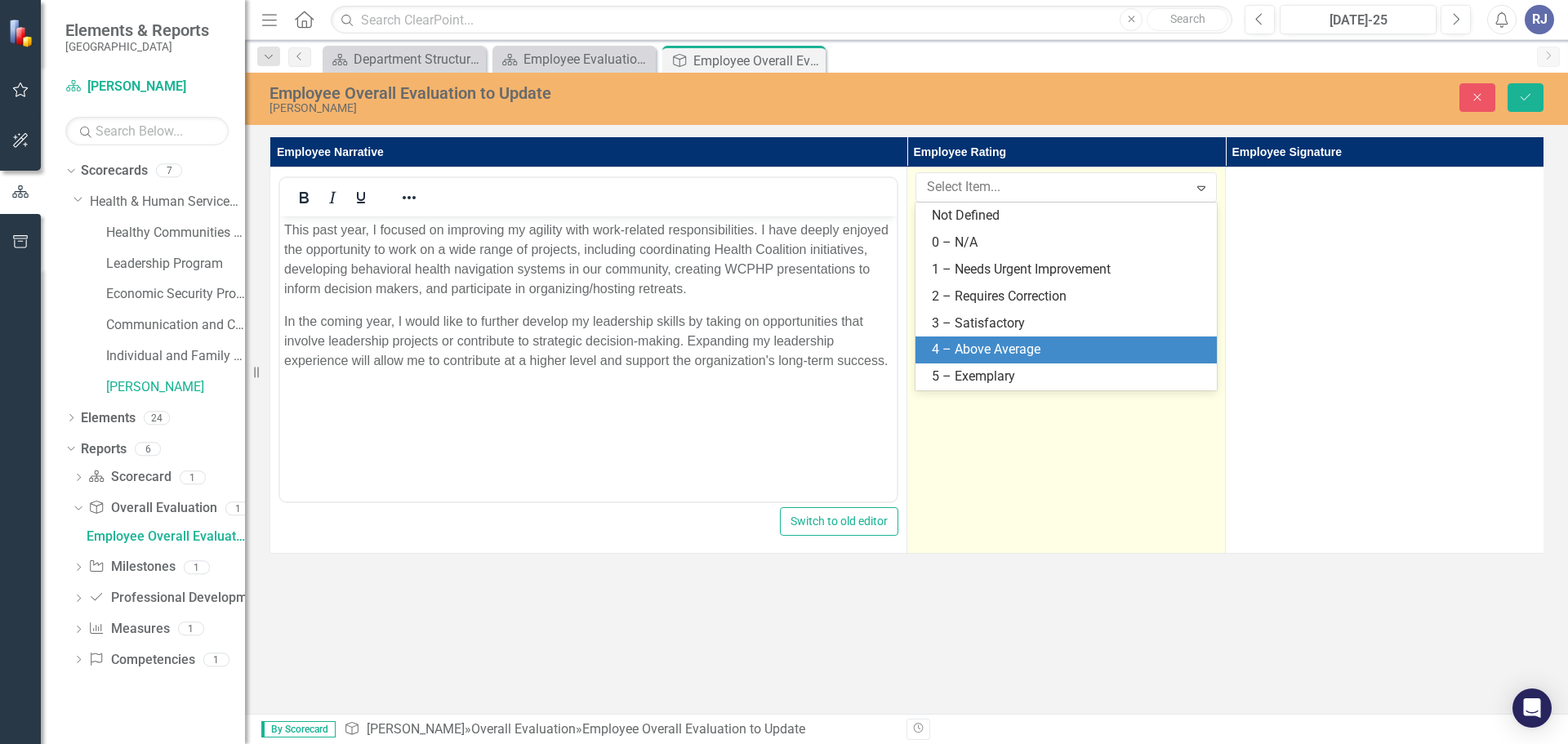
click at [954, 354] on div "4 – Above Average" at bounding box center [1069, 349] width 275 height 18
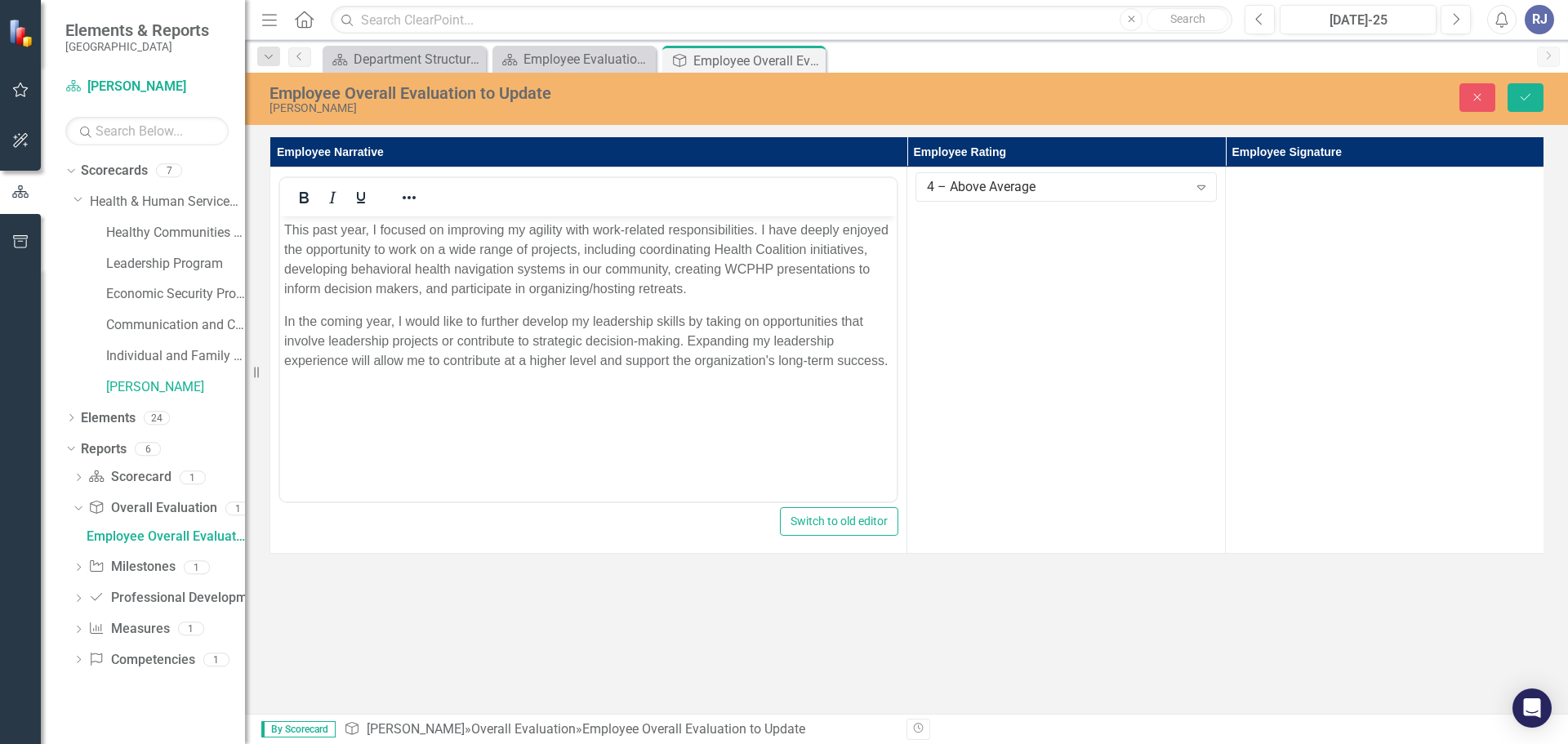
click at [1013, 598] on div "Employee Overall Evaluation to Update [PERSON_NAME] Close Save Employee Narrati…" at bounding box center [906, 393] width 1322 height 641
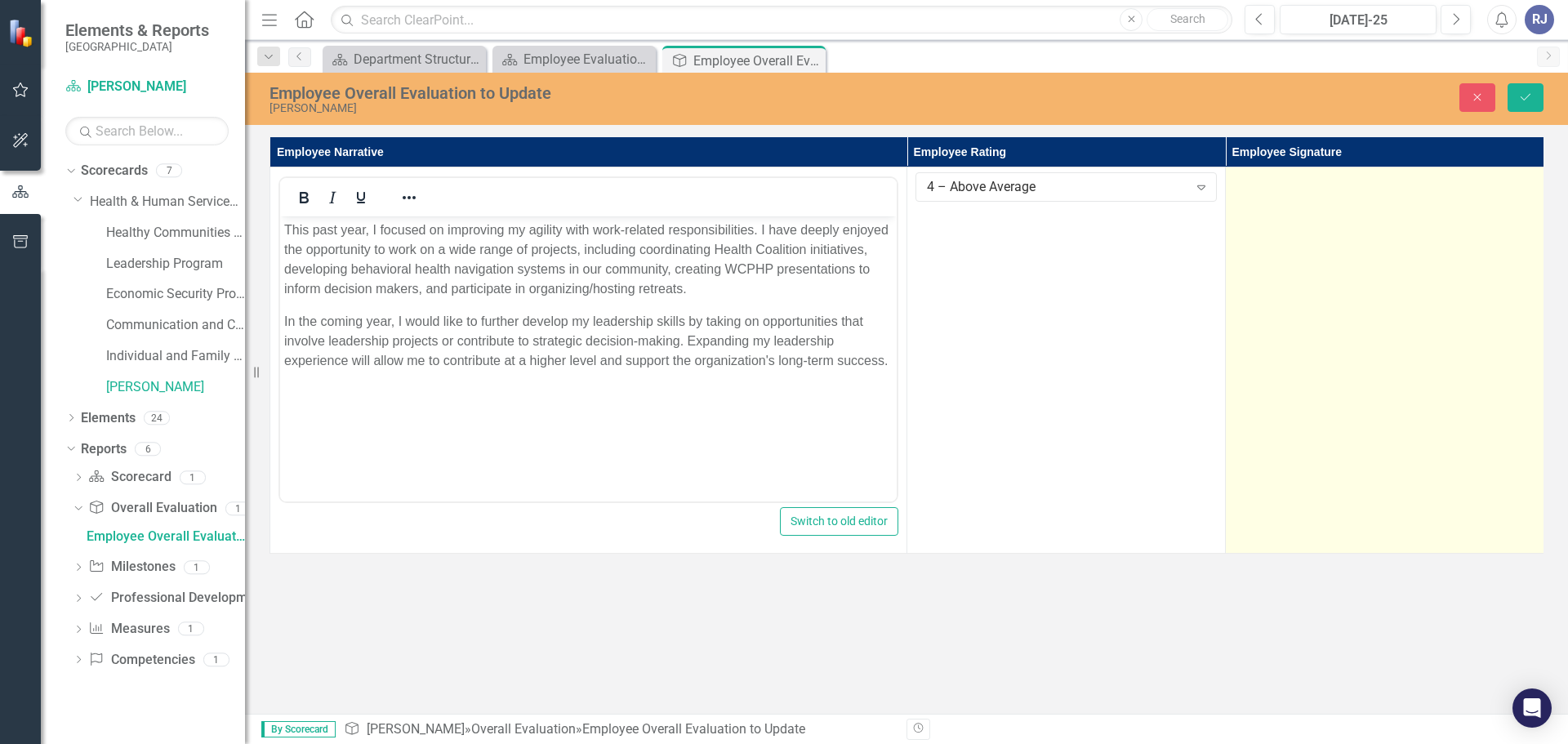
click at [1329, 402] on td at bounding box center [1385, 361] width 318 height 386
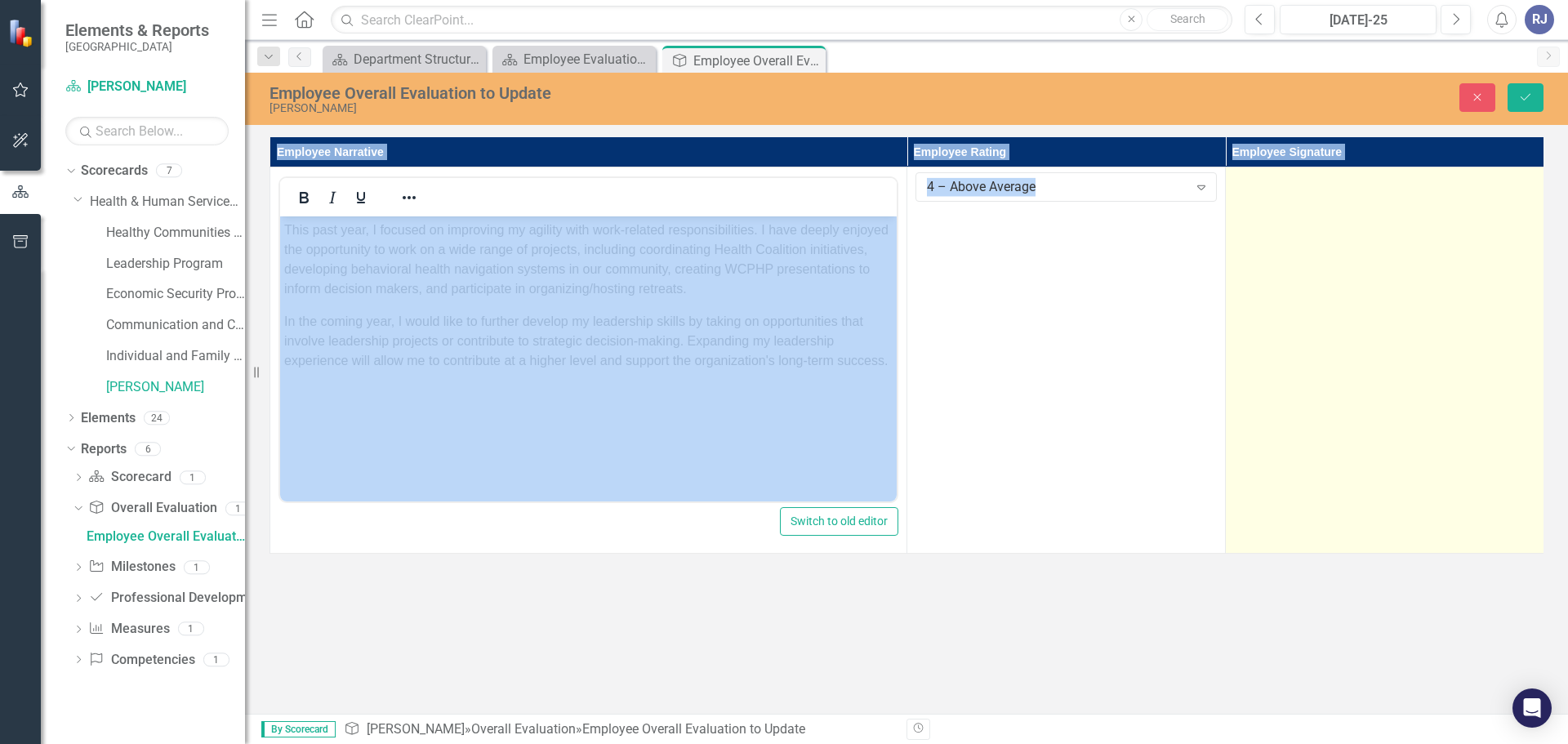
click at [1329, 402] on td at bounding box center [1385, 361] width 318 height 386
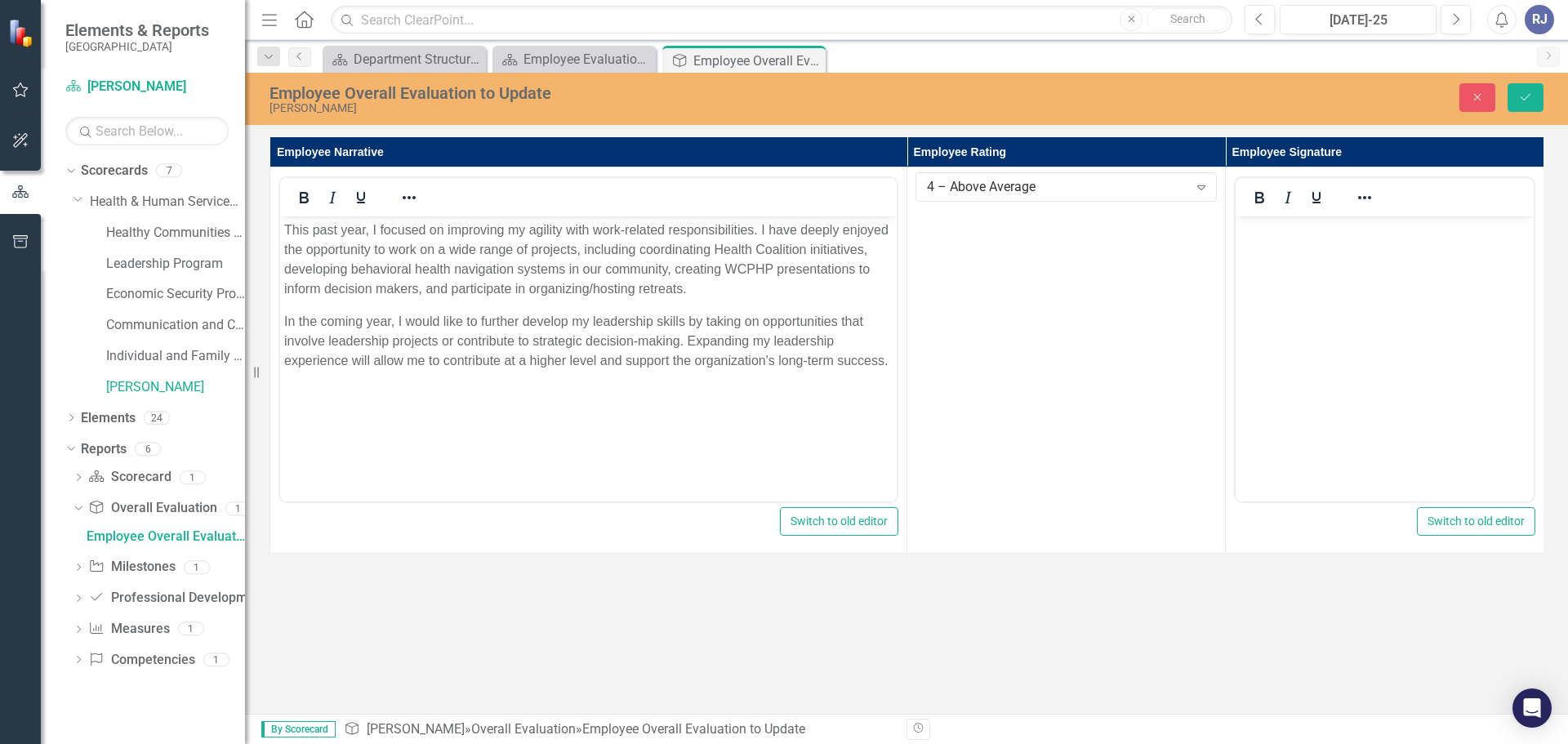
click at [1186, 722] on div "Revision History" at bounding box center [1551, 728] width 1290 height 21
click at [1518, 101] on icon "Save" at bounding box center [1526, 97] width 15 height 11
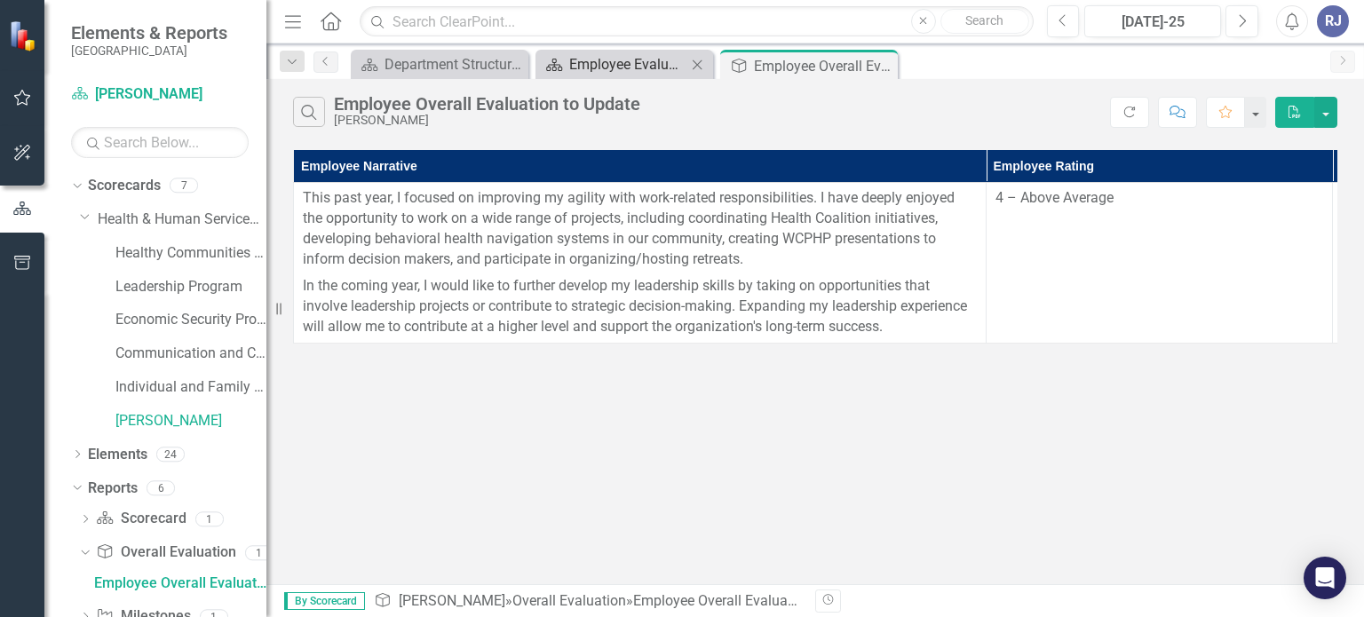
click at [625, 59] on div "Employee Evaluation Navigation" at bounding box center [627, 64] width 117 height 22
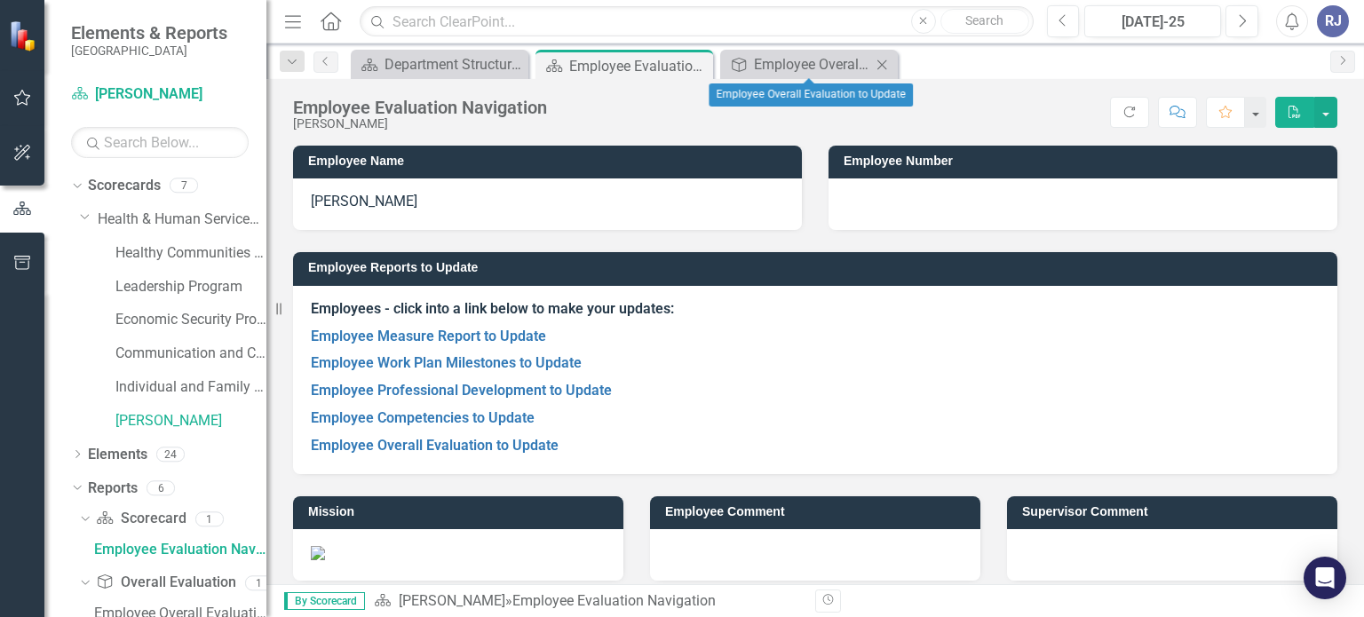
click at [883, 64] on icon at bounding box center [882, 64] width 10 height 10
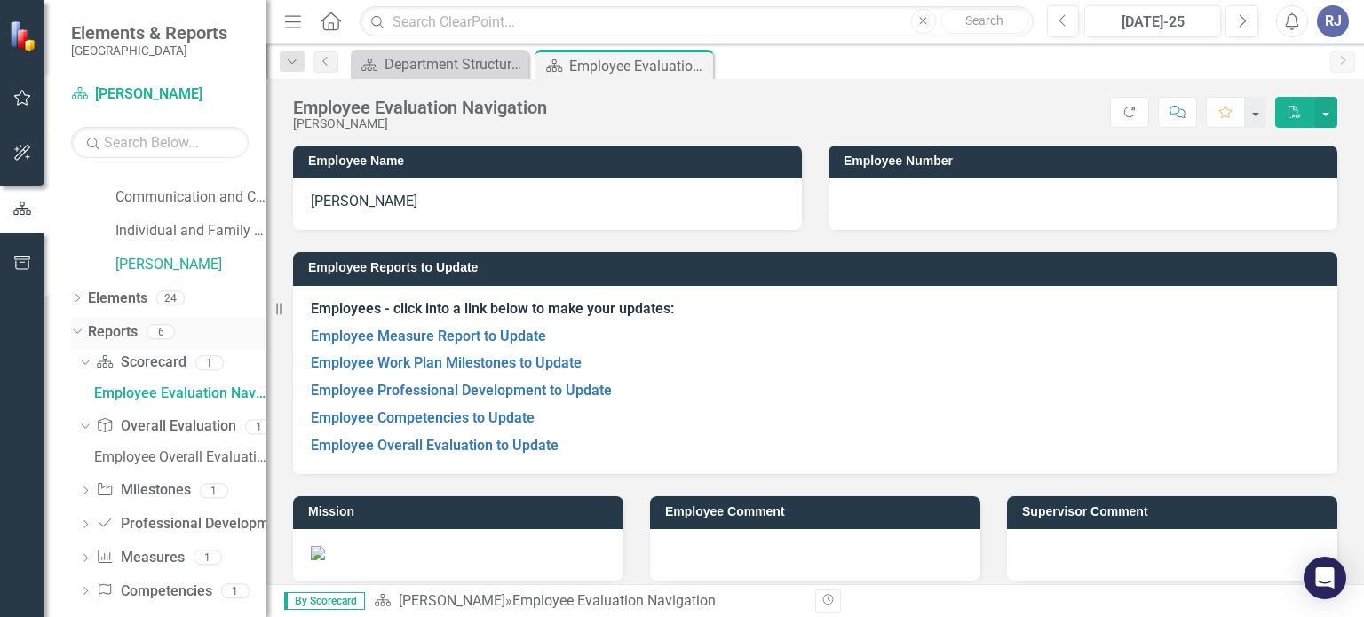
scroll to position [176, 0]
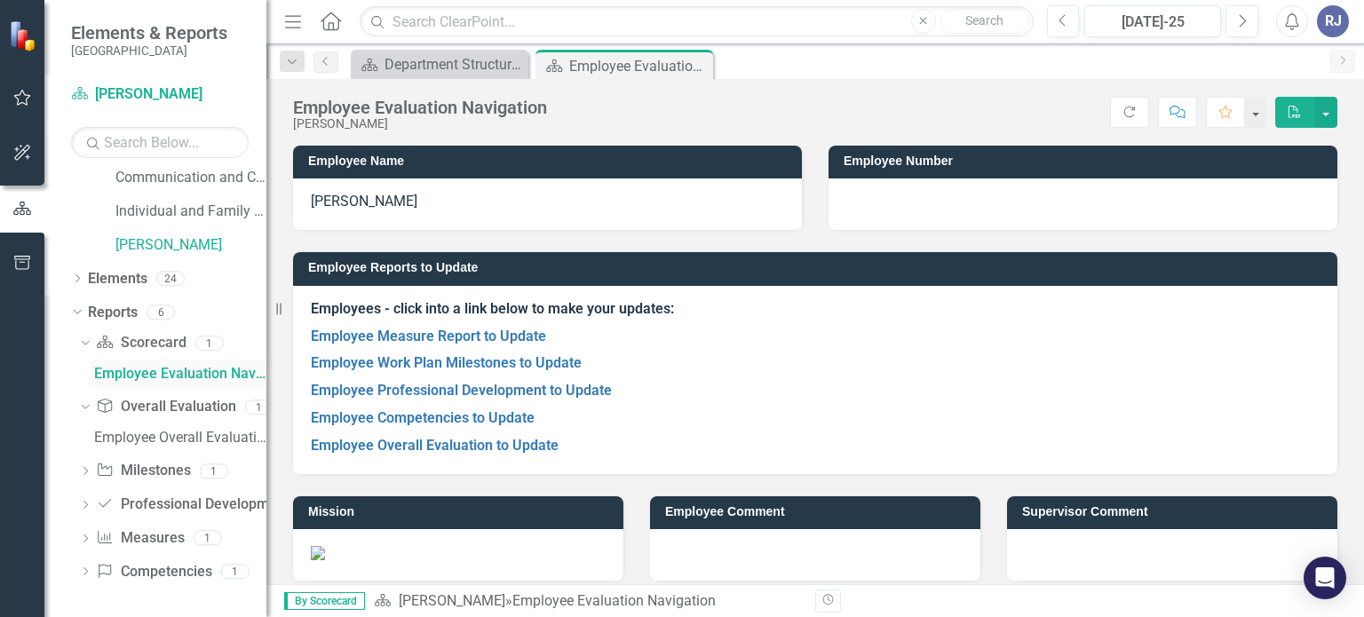
click at [178, 371] on div "Employee Evaluation Navigation" at bounding box center [180, 374] width 172 height 16
click at [149, 341] on link "Scorecard Scorecard" at bounding box center [141, 343] width 90 height 20
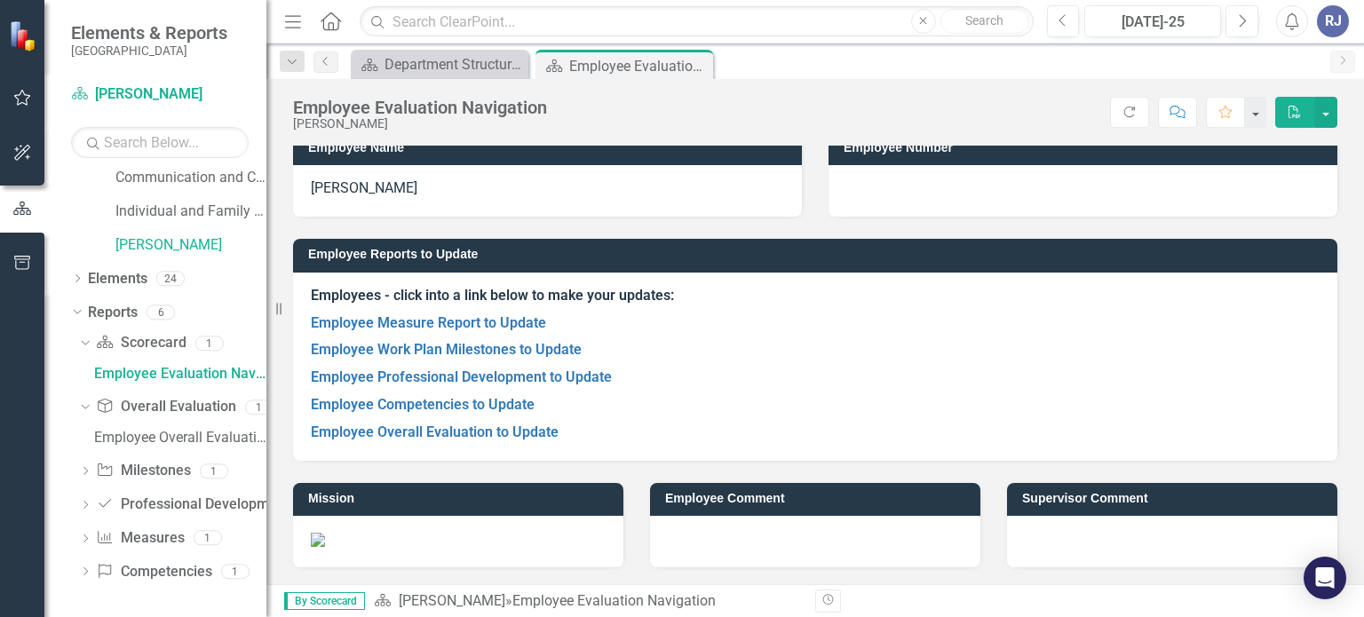
scroll to position [0, 0]
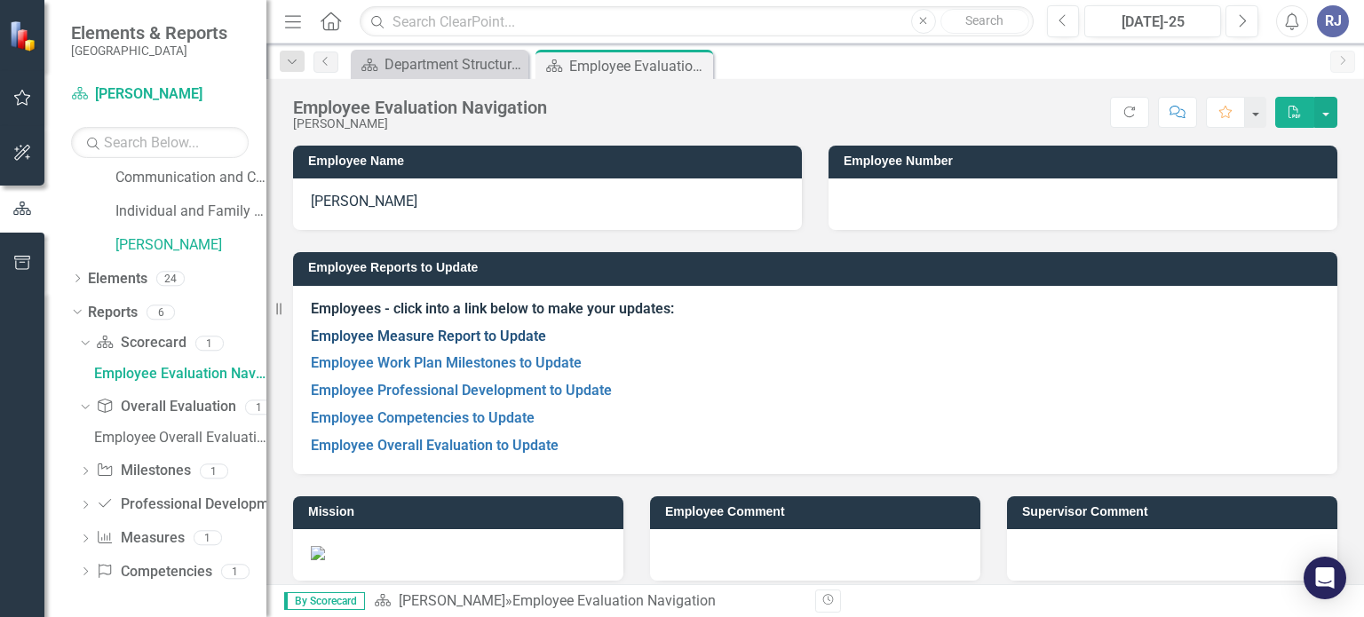
click at [432, 334] on link "Employee Measure Report to Update" at bounding box center [428, 336] width 235 height 17
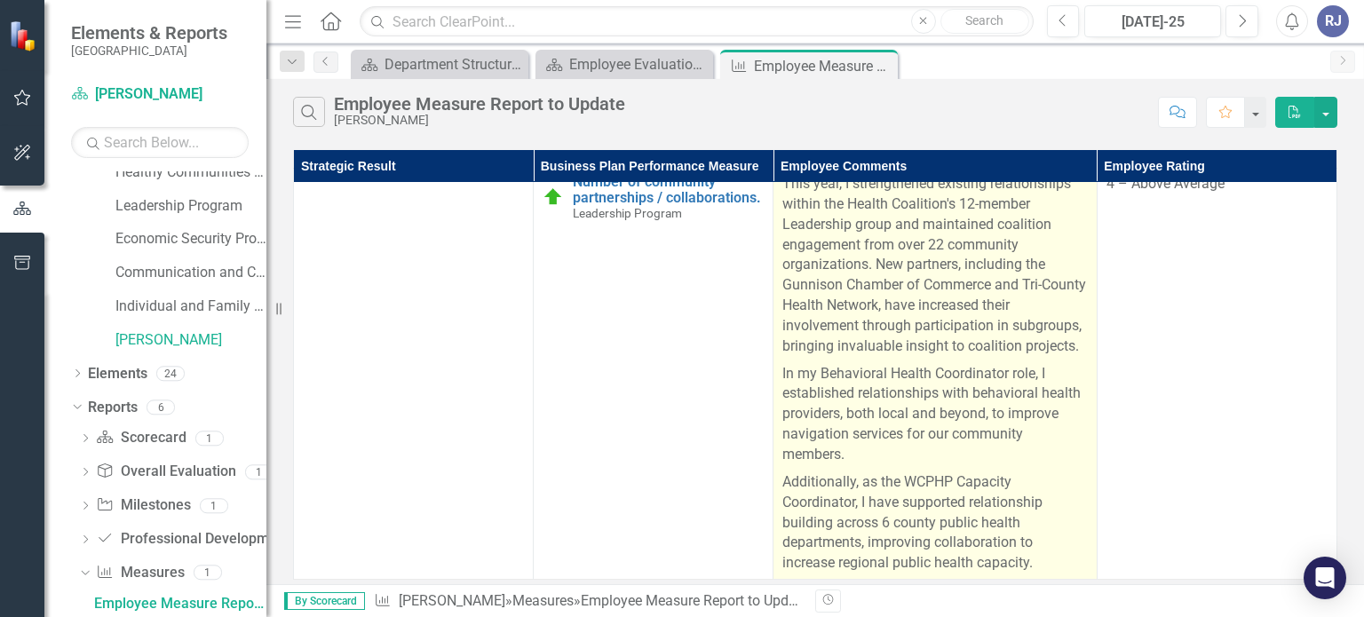
scroll to position [0, 11]
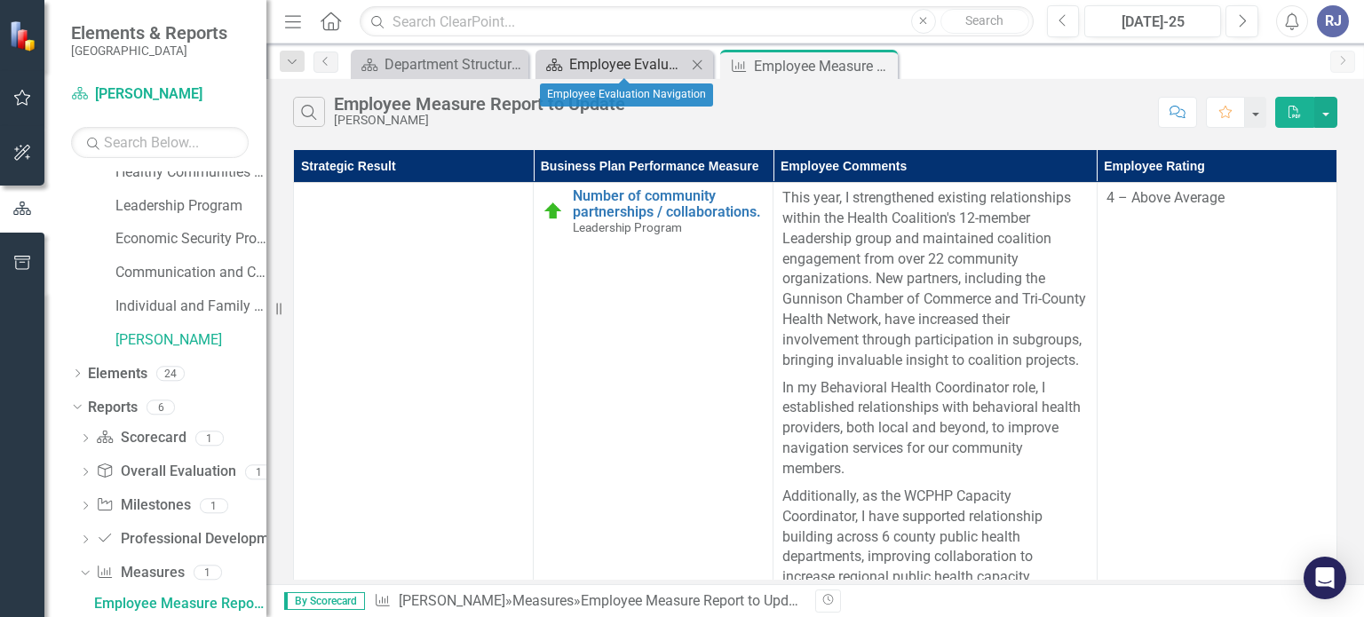
click at [611, 60] on div "Employee Evaluation Navigation" at bounding box center [627, 64] width 117 height 22
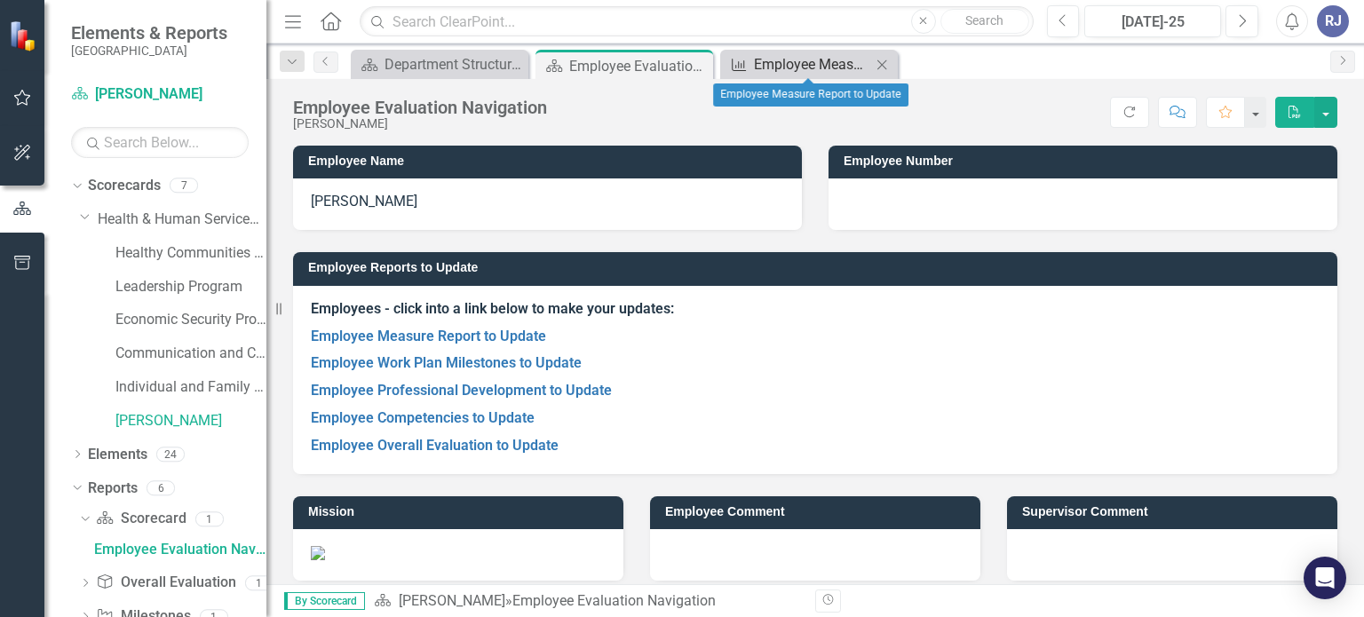
click at [773, 60] on div "Employee Measure Report to Update" at bounding box center [812, 64] width 117 height 22
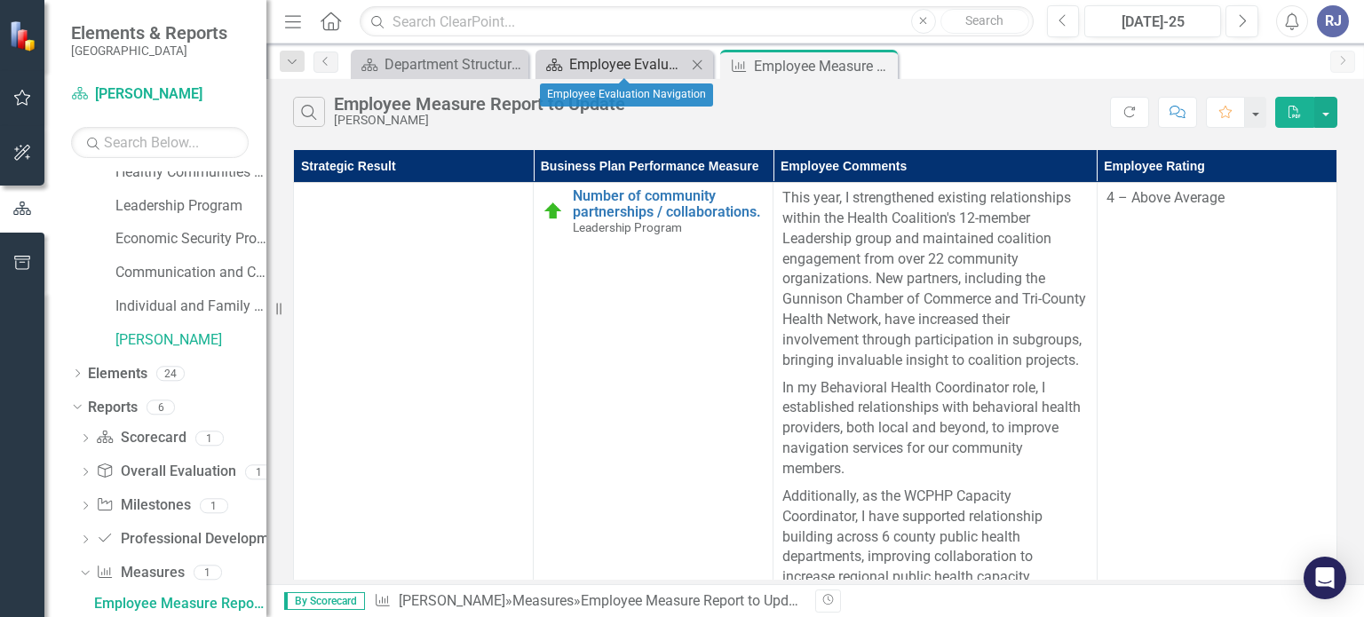
click at [581, 68] on div "Employee Evaluation Navigation" at bounding box center [627, 64] width 117 height 22
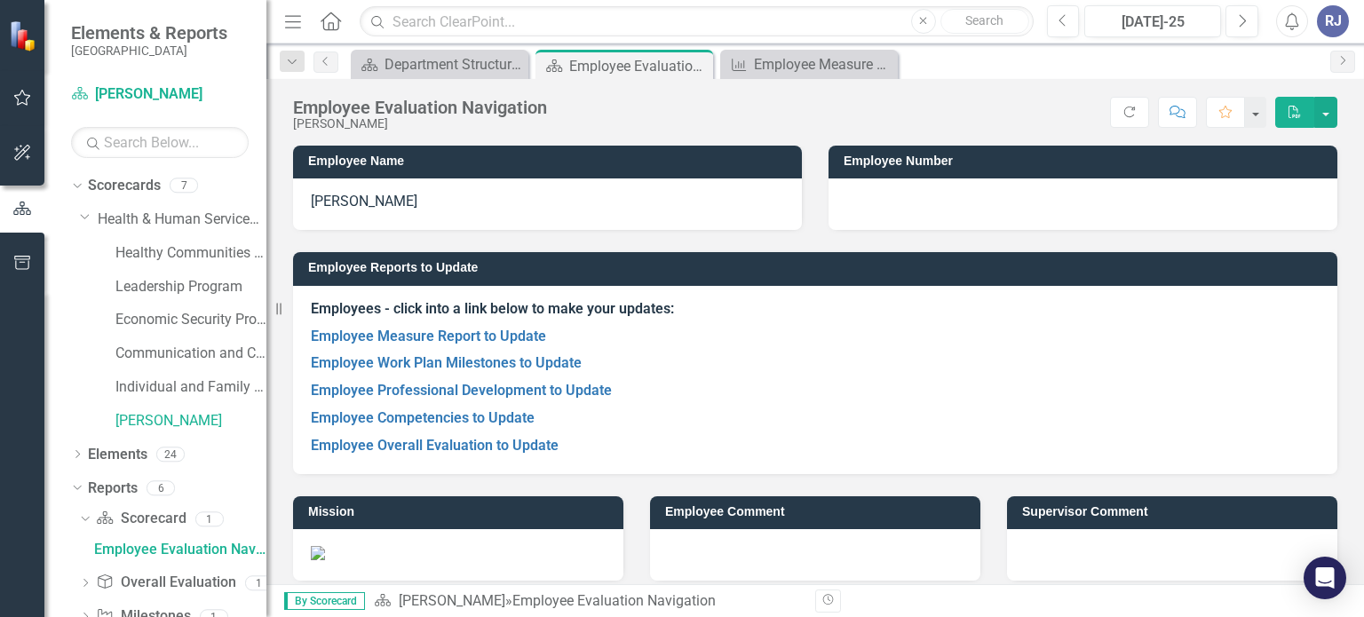
click at [916, 333] on p "Employee Measure Report to Update" at bounding box center [815, 337] width 1009 height 28
click at [791, 58] on div "Employee Measure Report to Update" at bounding box center [812, 64] width 117 height 22
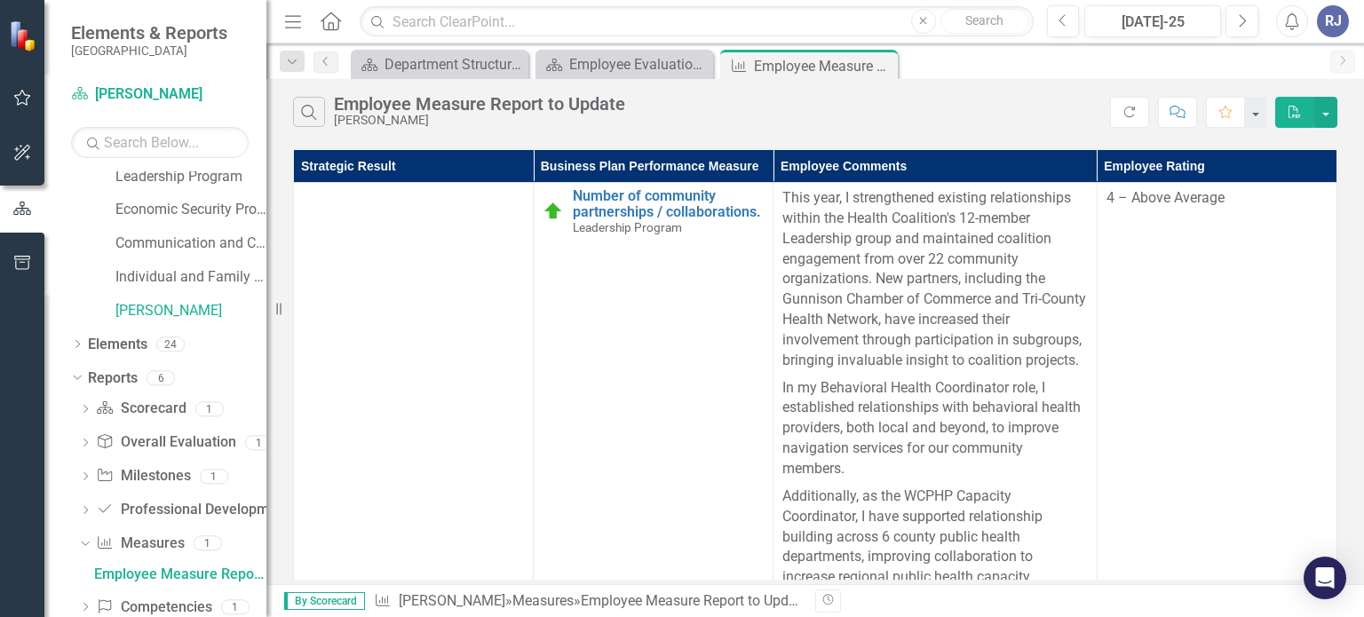
scroll to position [81, 0]
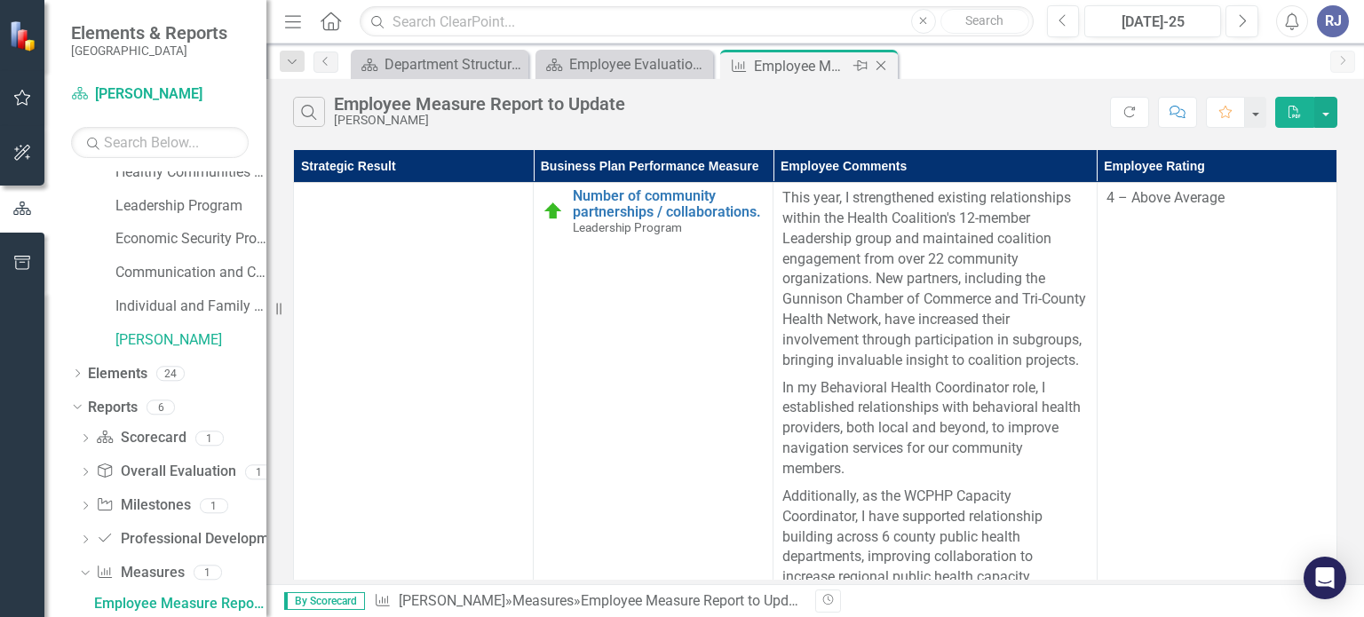
click at [884, 65] on icon "Close" at bounding box center [881, 66] width 18 height 14
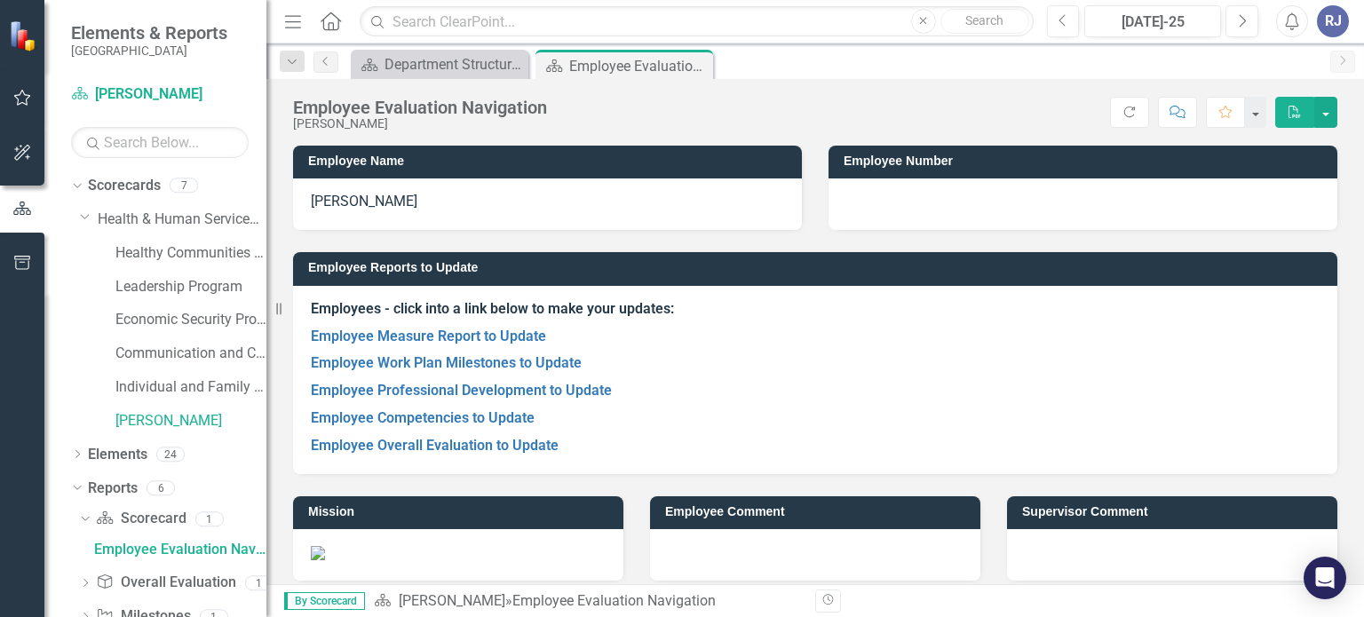
click at [476, 353] on p "Employee Work Plan Milestones to Update" at bounding box center [815, 364] width 1009 height 28
click at [477, 365] on link "Employee Work Plan Milestones to Update" at bounding box center [446, 362] width 271 height 17
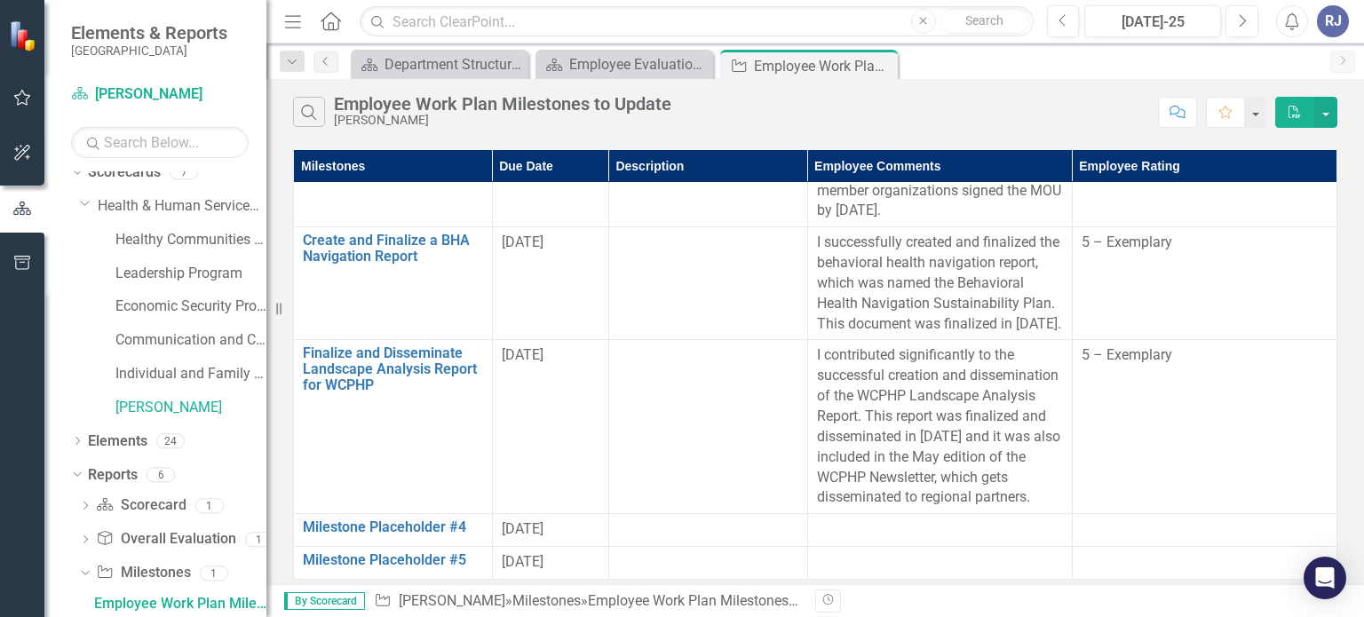
scroll to position [107, 0]
drag, startPoint x: 277, startPoint y: 309, endPoint x: 259, endPoint y: 319, distance: 20.3
click at [259, 319] on div "Elements & Reports Gunnison County Scorecard [PERSON_NAME] Search Dropdown Scor…" at bounding box center [133, 308] width 266 height 617
click at [607, 56] on div "Employee Evaluation Navigation" at bounding box center [627, 64] width 117 height 22
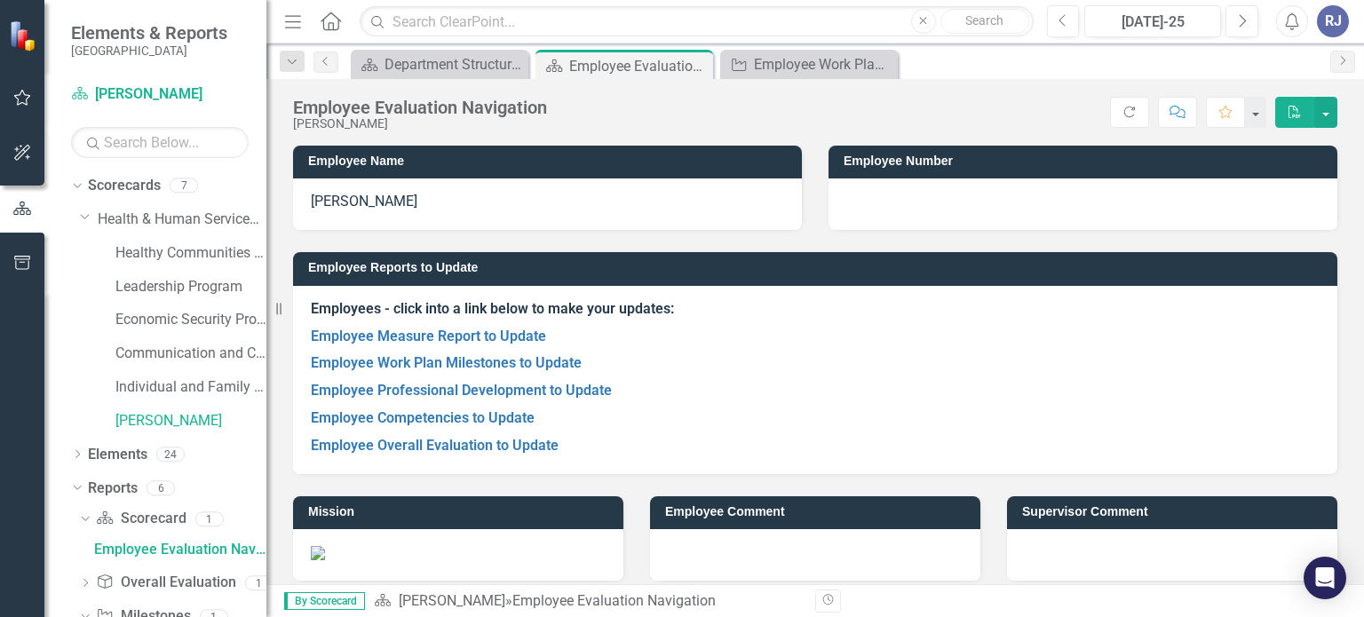
scroll to position [13, 0]
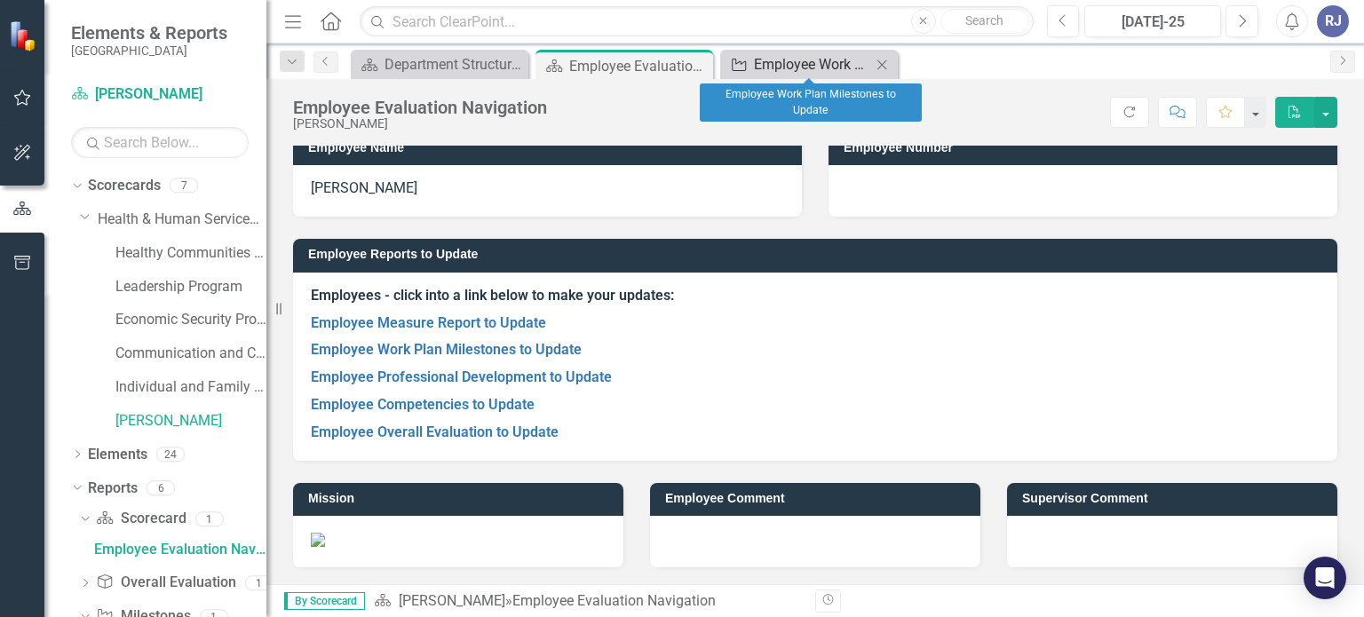
click at [823, 66] on div "Employee Work Plan Milestones to Update" at bounding box center [812, 64] width 117 height 22
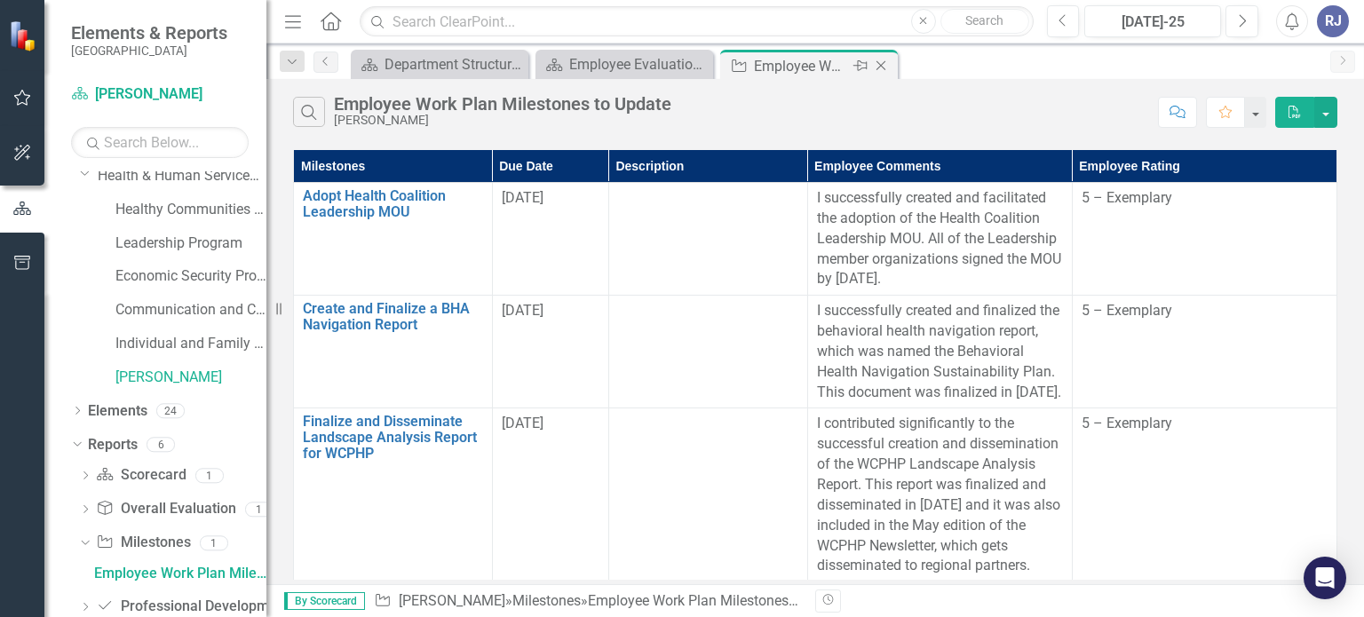
scroll to position [13, 0]
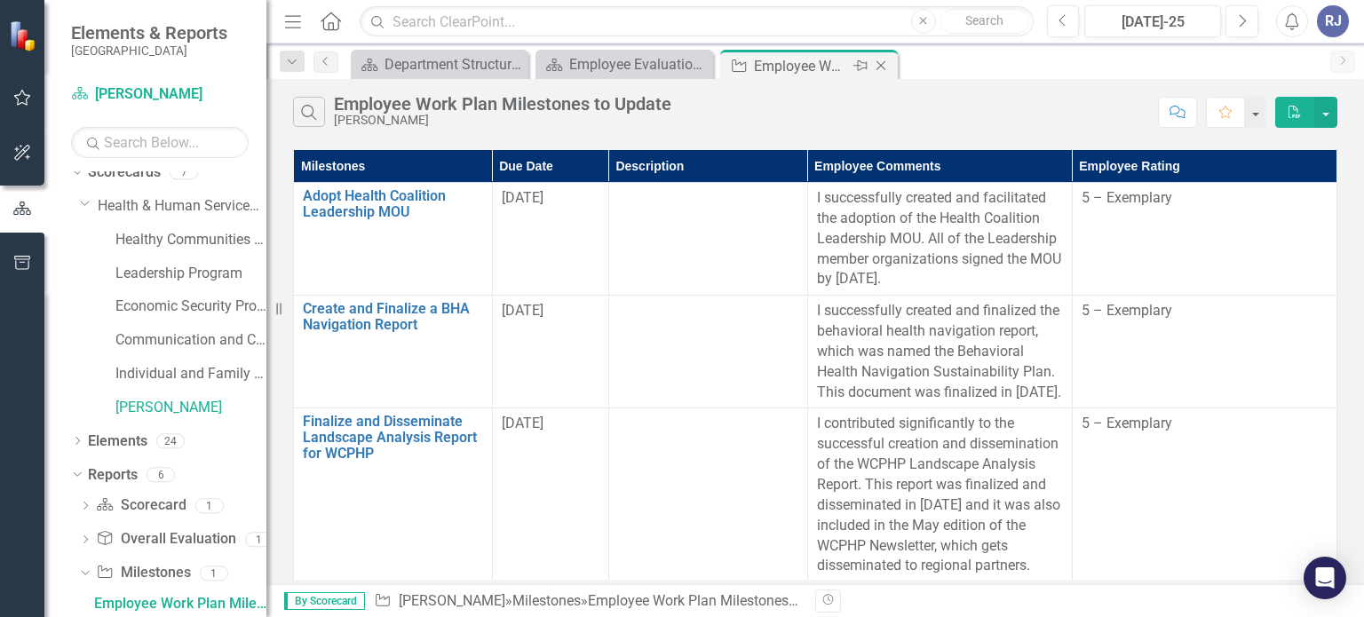
click at [883, 67] on icon "Close" at bounding box center [881, 66] width 18 height 14
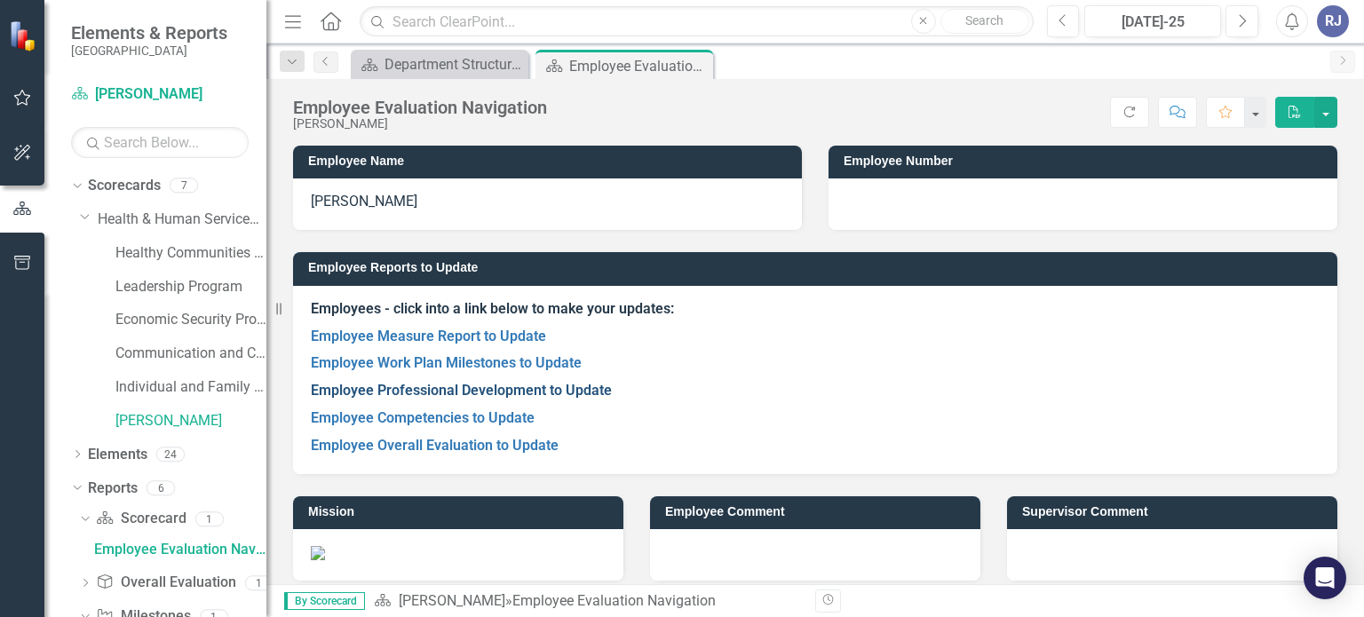
click at [401, 388] on link "Employee Professional Development to Update" at bounding box center [461, 390] width 301 height 17
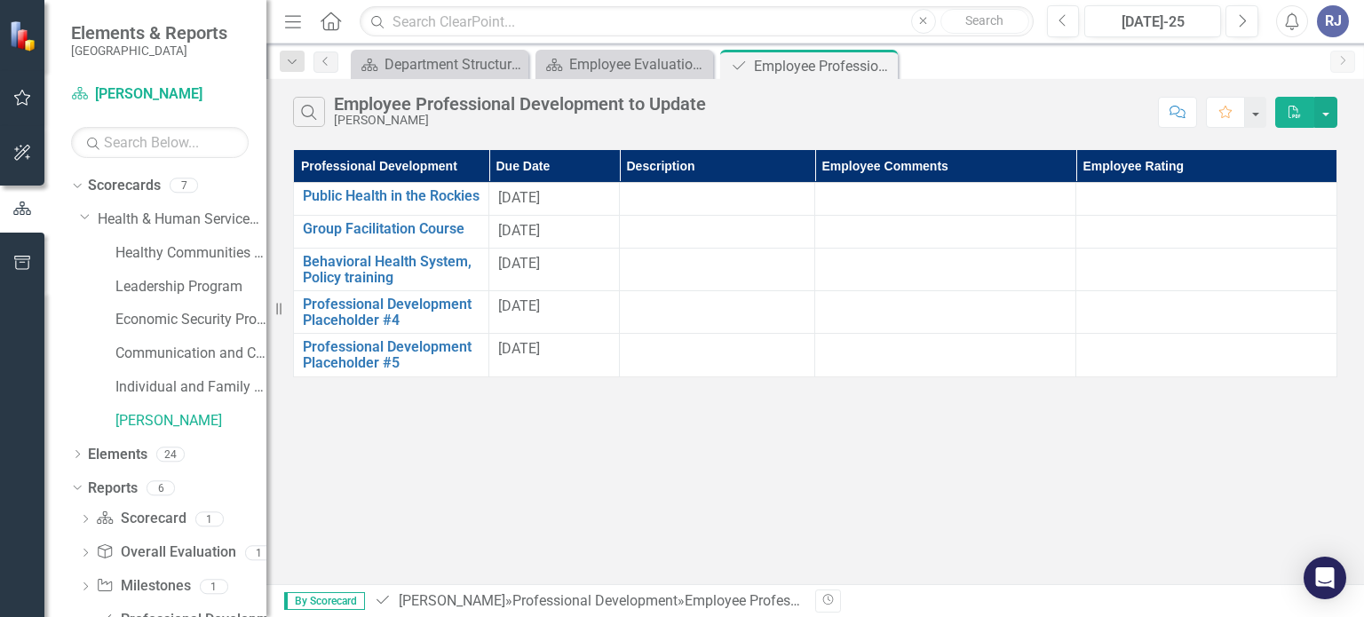
scroll to position [47, 0]
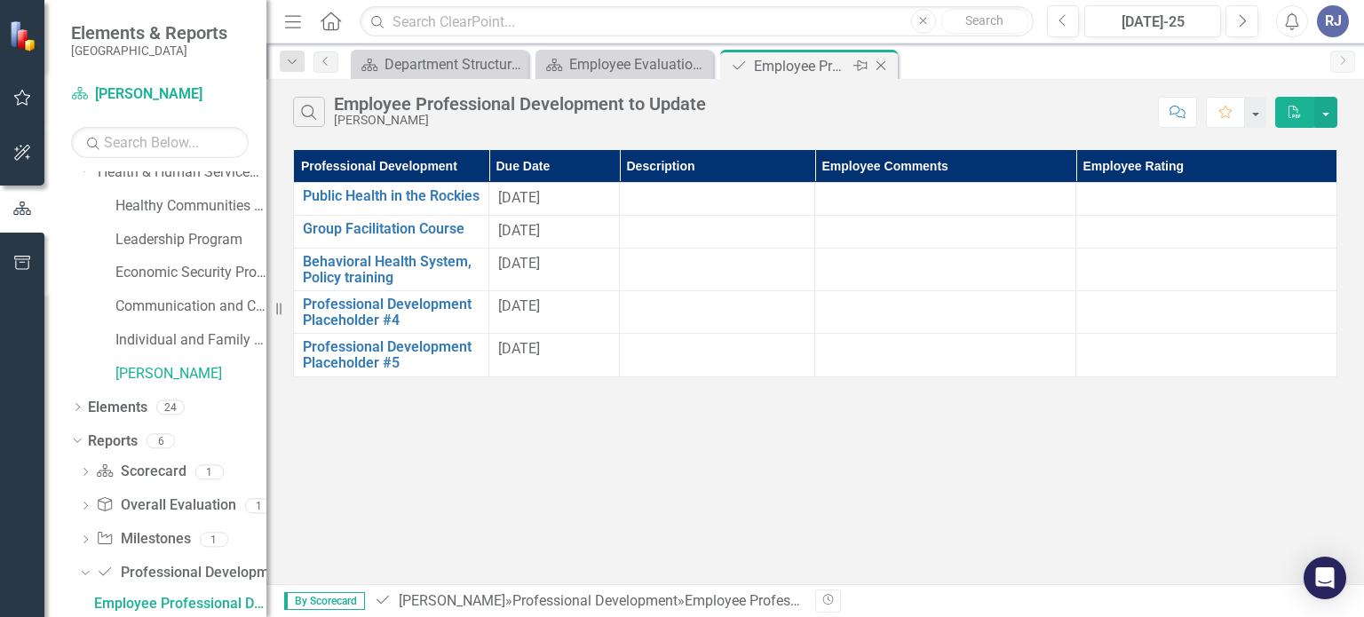
click at [883, 60] on icon "Close" at bounding box center [881, 66] width 18 height 14
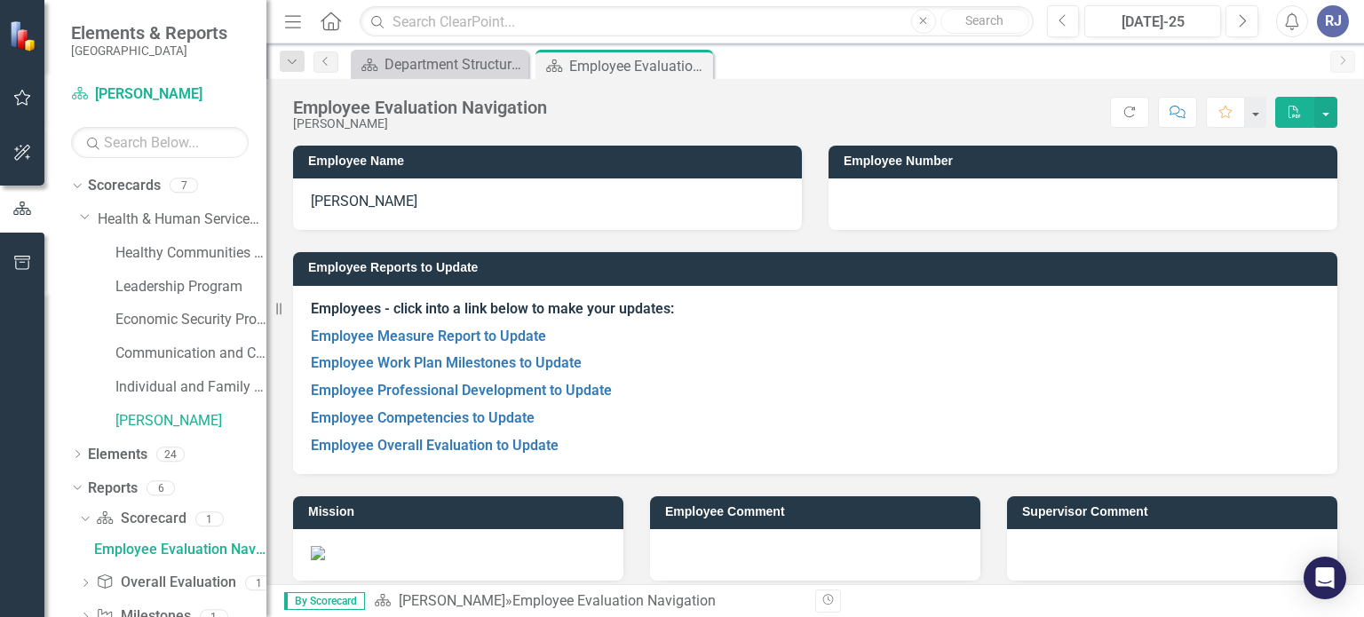
click at [423, 430] on p "Employee Competencies to Update" at bounding box center [815, 419] width 1009 height 28
click at [411, 415] on link "Employee Competencies to Update" at bounding box center [423, 417] width 224 height 17
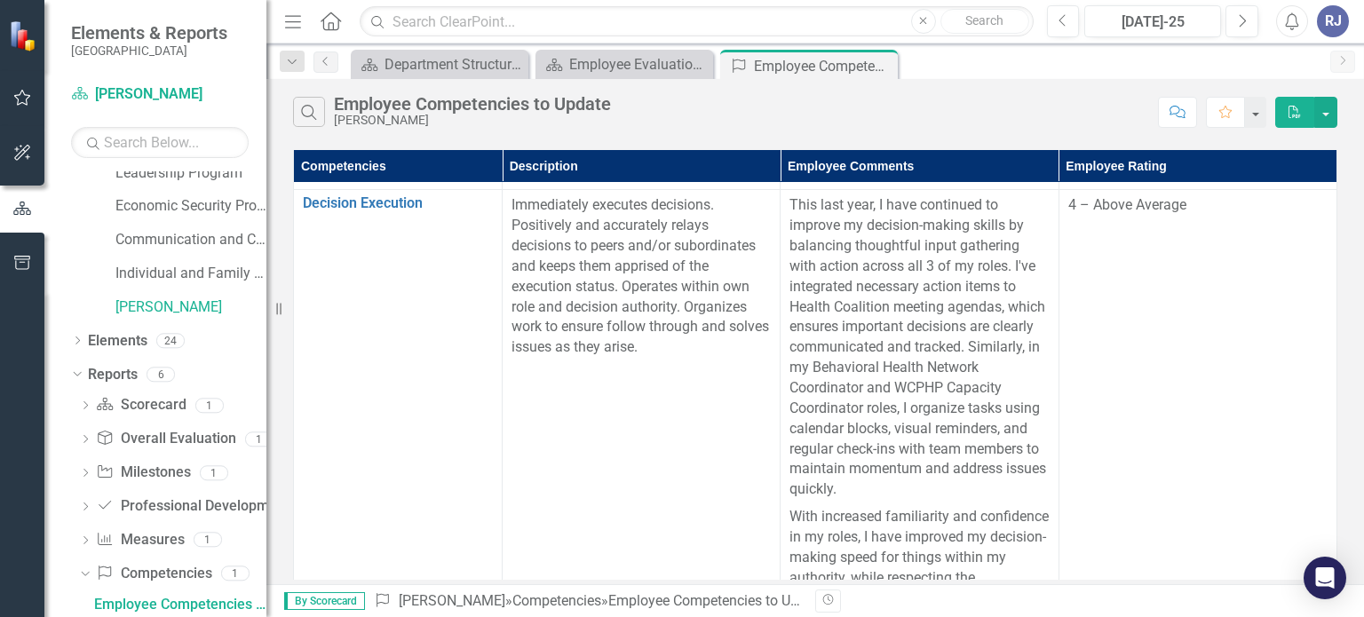
scroll to position [755, 0]
drag, startPoint x: 521, startPoint y: 203, endPoint x: 714, endPoint y: 205, distance: 192.7
click at [714, 205] on p "Immediately executes decisions. Positively and accurately relays decisions to p…" at bounding box center [640, 277] width 259 height 162
click at [653, 279] on p "Immediately executes decisions. Positively and accurately relays decisions to p…" at bounding box center [640, 277] width 259 height 162
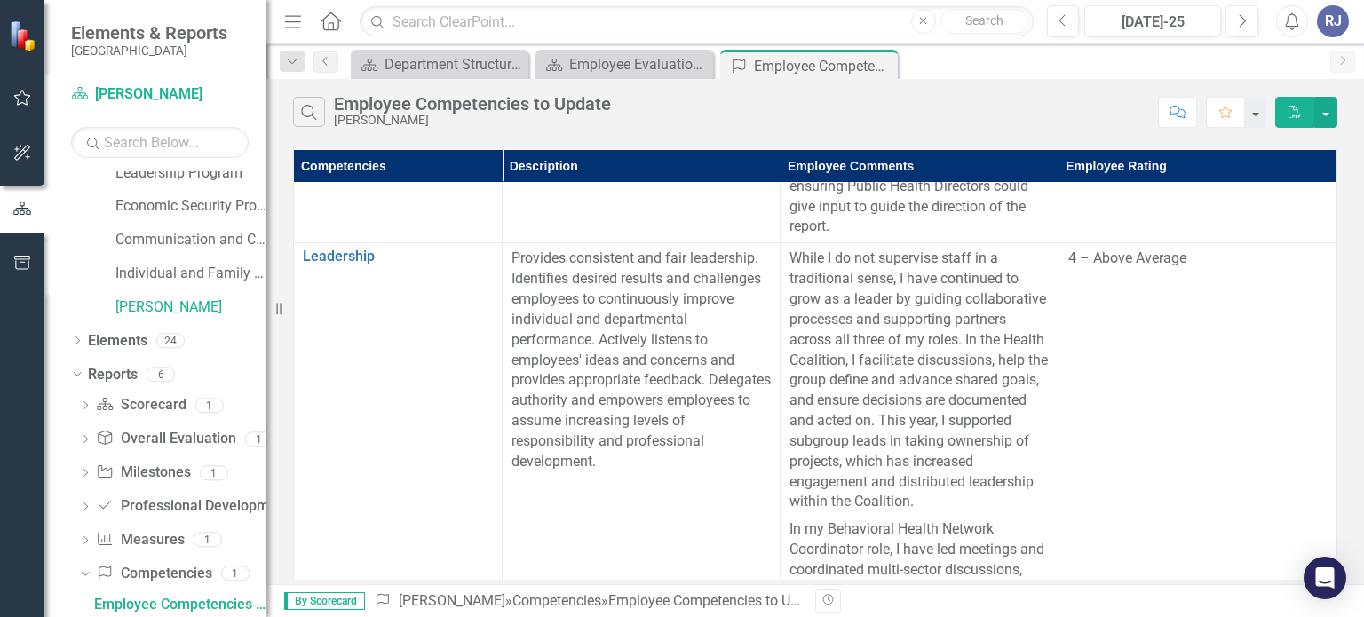
scroll to position [2212, 0]
click at [885, 62] on icon "Close" at bounding box center [881, 66] width 18 height 14
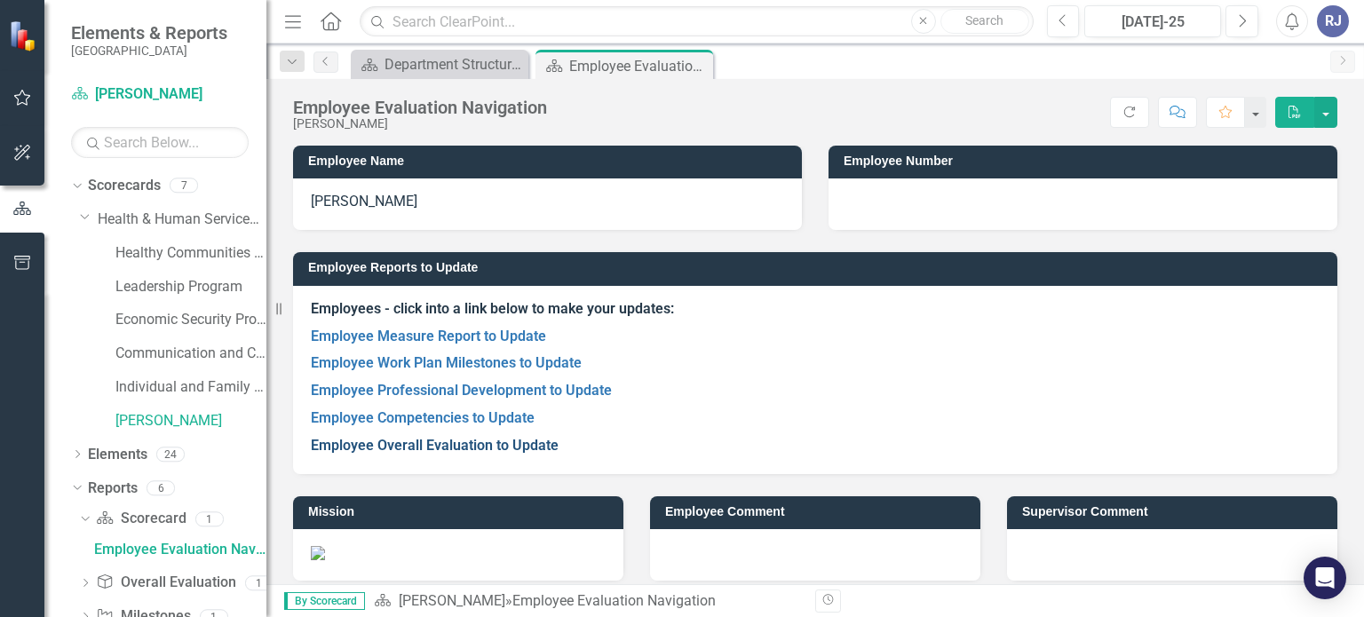
click at [411, 444] on link "Employee Overall Evaluation to Update" at bounding box center [435, 445] width 248 height 17
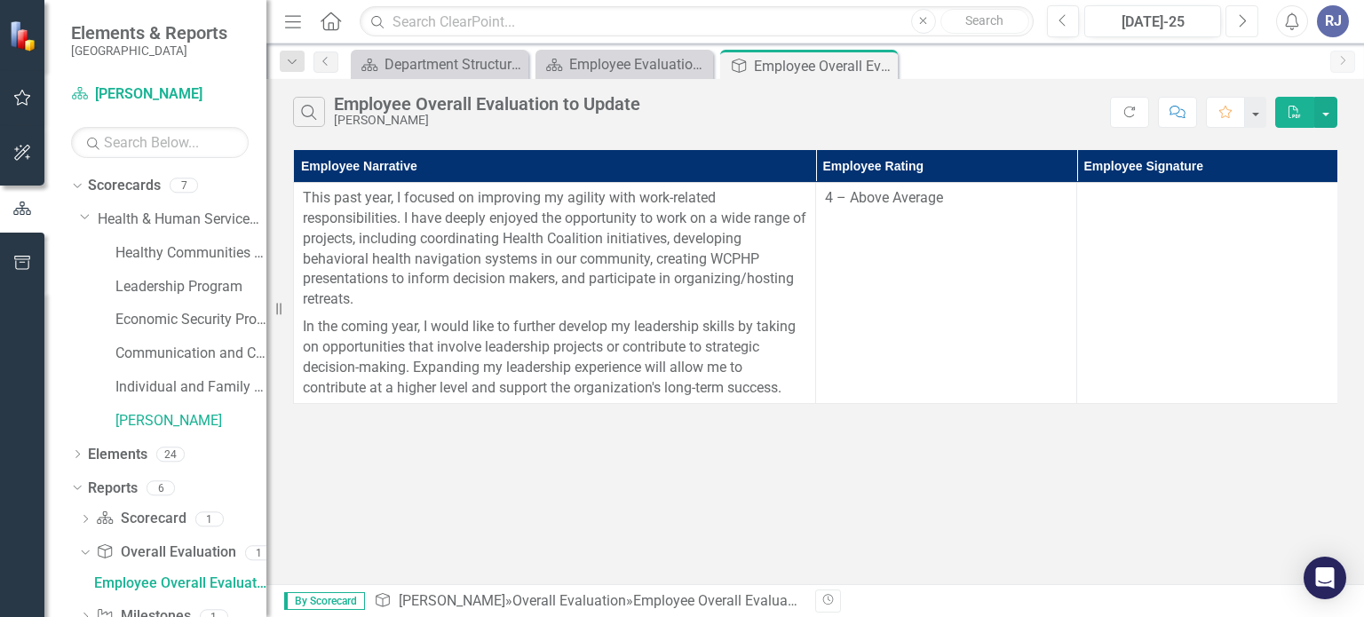
click at [1233, 31] on button "Next" at bounding box center [1241, 21] width 33 height 32
click at [877, 63] on icon "Close" at bounding box center [881, 66] width 18 height 14
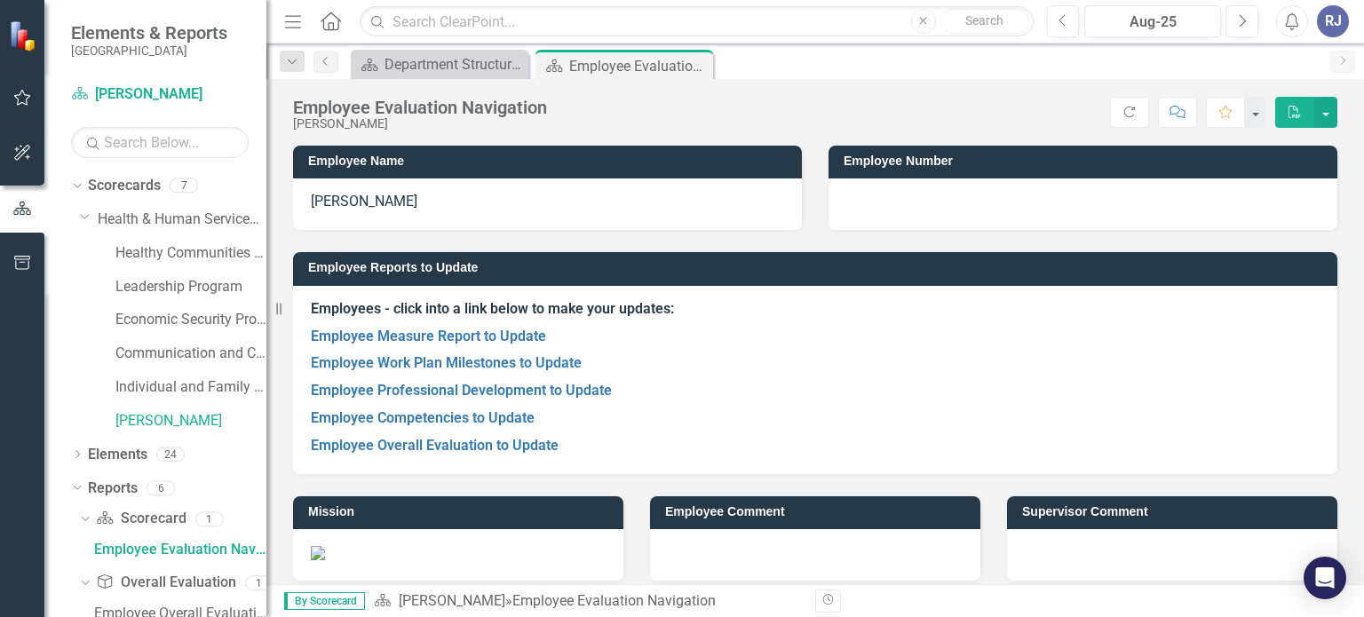
click at [773, 434] on p "Employee Overall Evaluation to Update" at bounding box center [815, 444] width 1009 height 24
click at [436, 234] on div "Employee Reports to Update Employees - click into a link below to make your upd…" at bounding box center [815, 351] width 1071 height 243
click at [423, 446] on link "Employee Overall Evaluation to Update" at bounding box center [435, 445] width 248 height 17
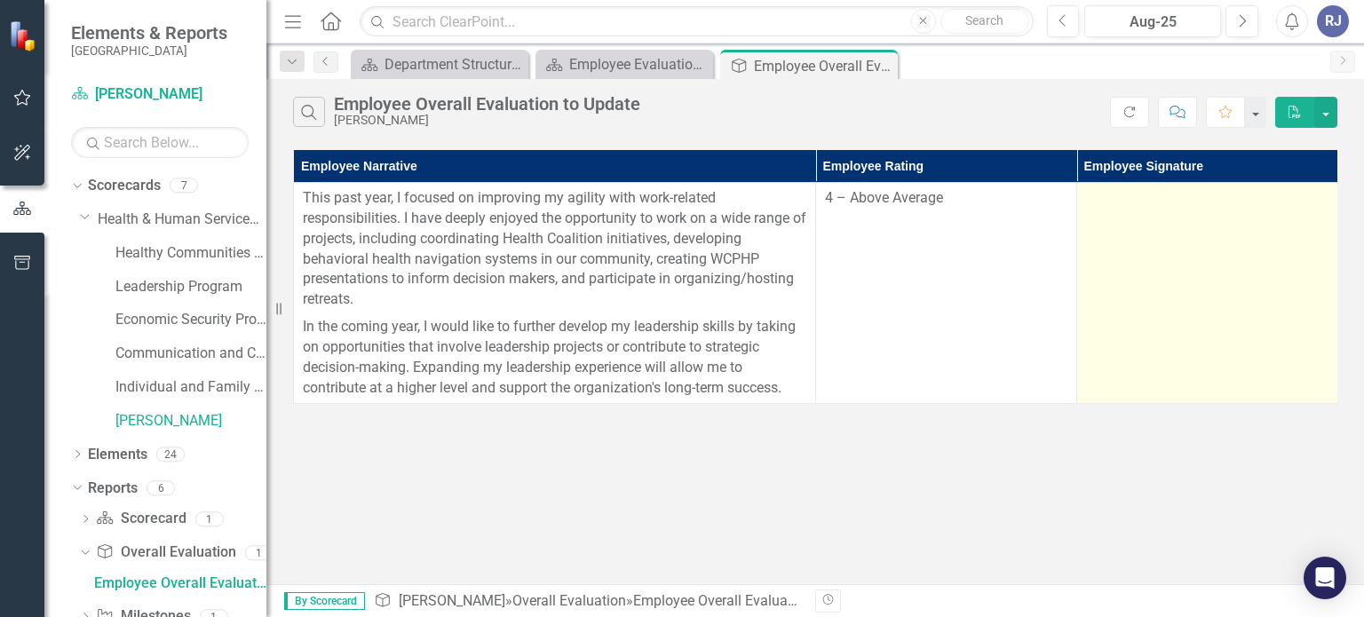
click at [1211, 301] on td at bounding box center [1207, 293] width 261 height 221
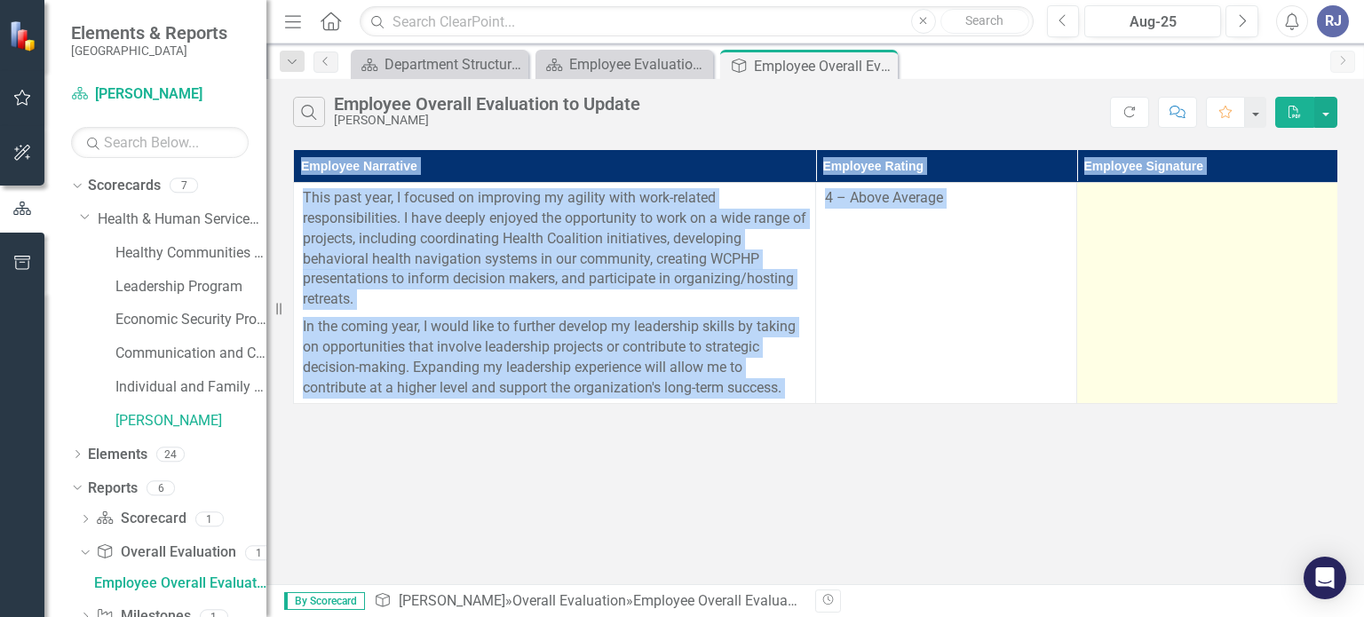
click at [1211, 301] on td at bounding box center [1207, 293] width 261 height 221
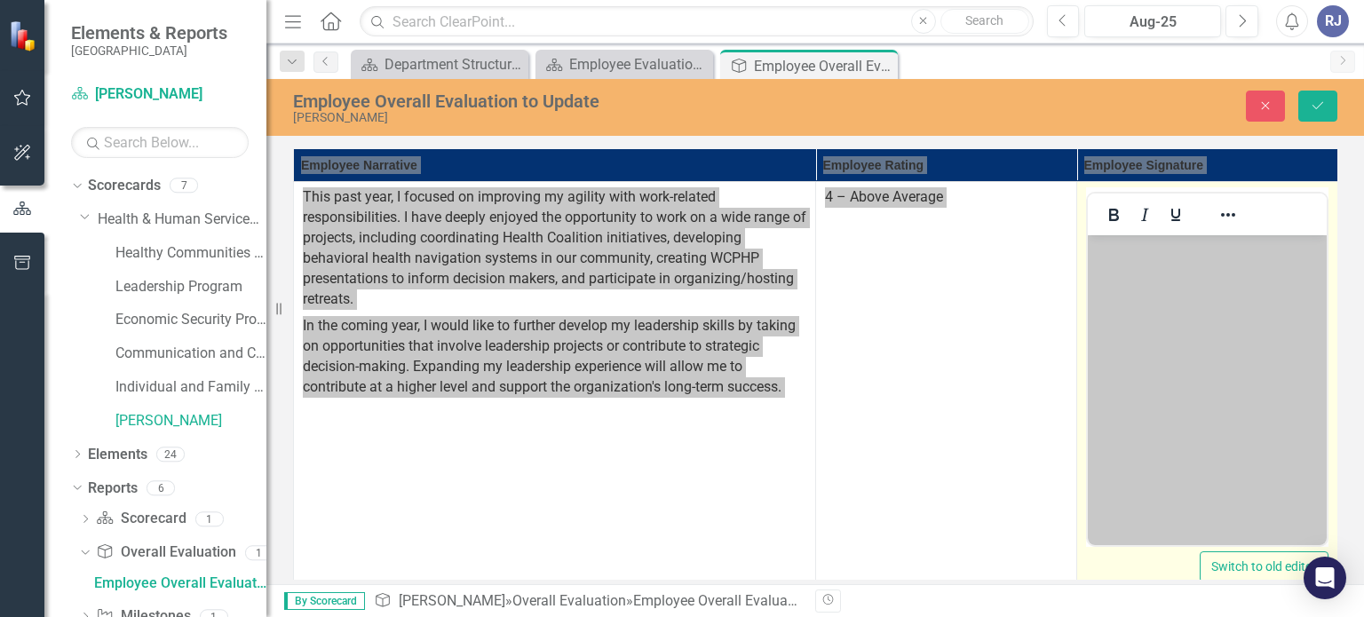
click at [1178, 319] on body "Rich Text Area. Press ALT-0 for help." at bounding box center [1207, 368] width 239 height 266
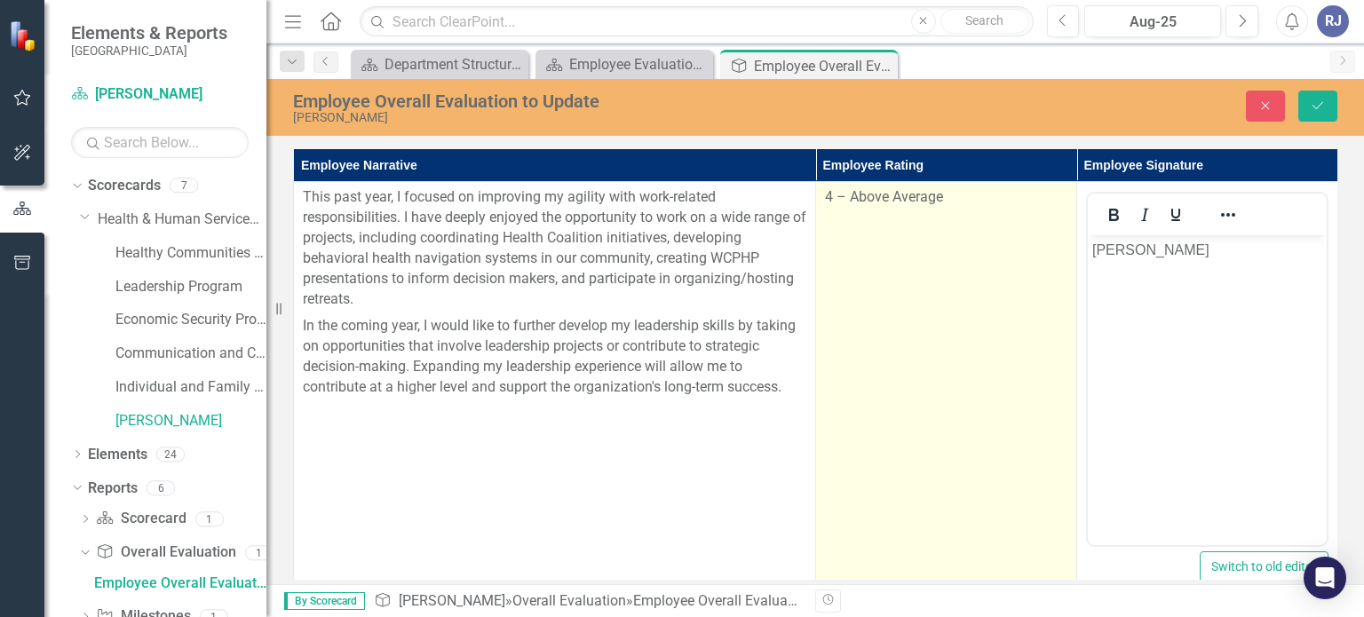
click at [965, 291] on td "4 – Above Average" at bounding box center [946, 392] width 261 height 420
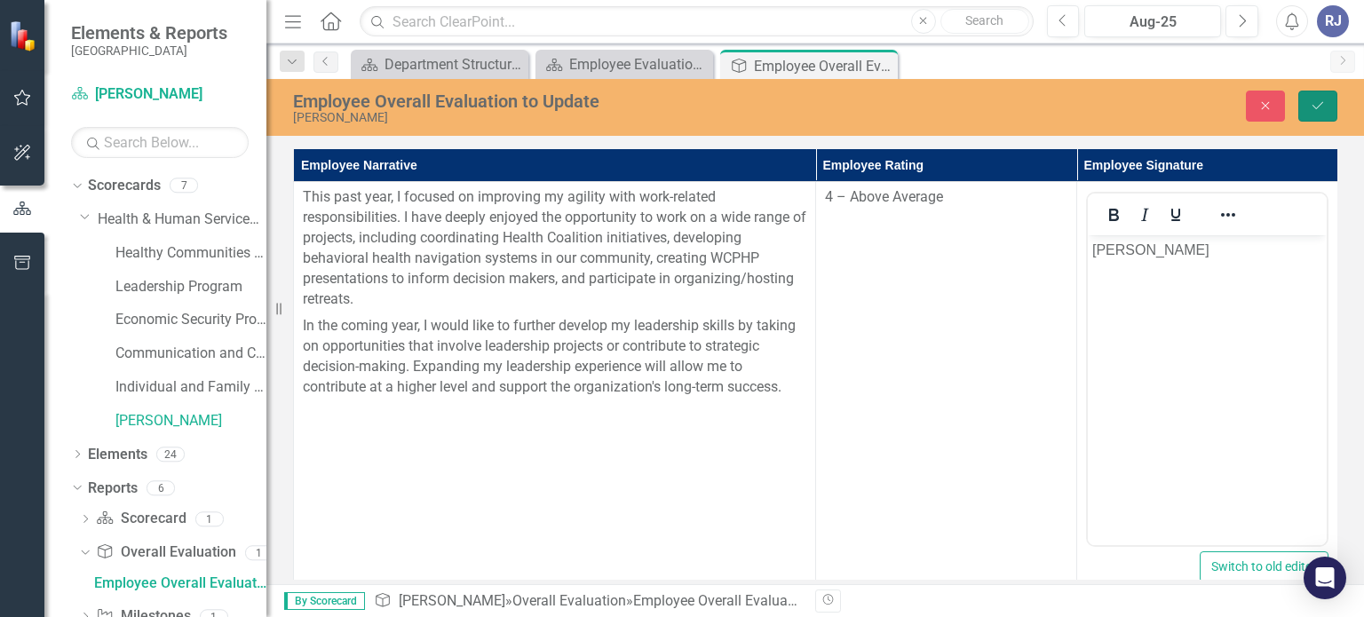
click at [1304, 101] on button "Save" at bounding box center [1317, 106] width 39 height 31
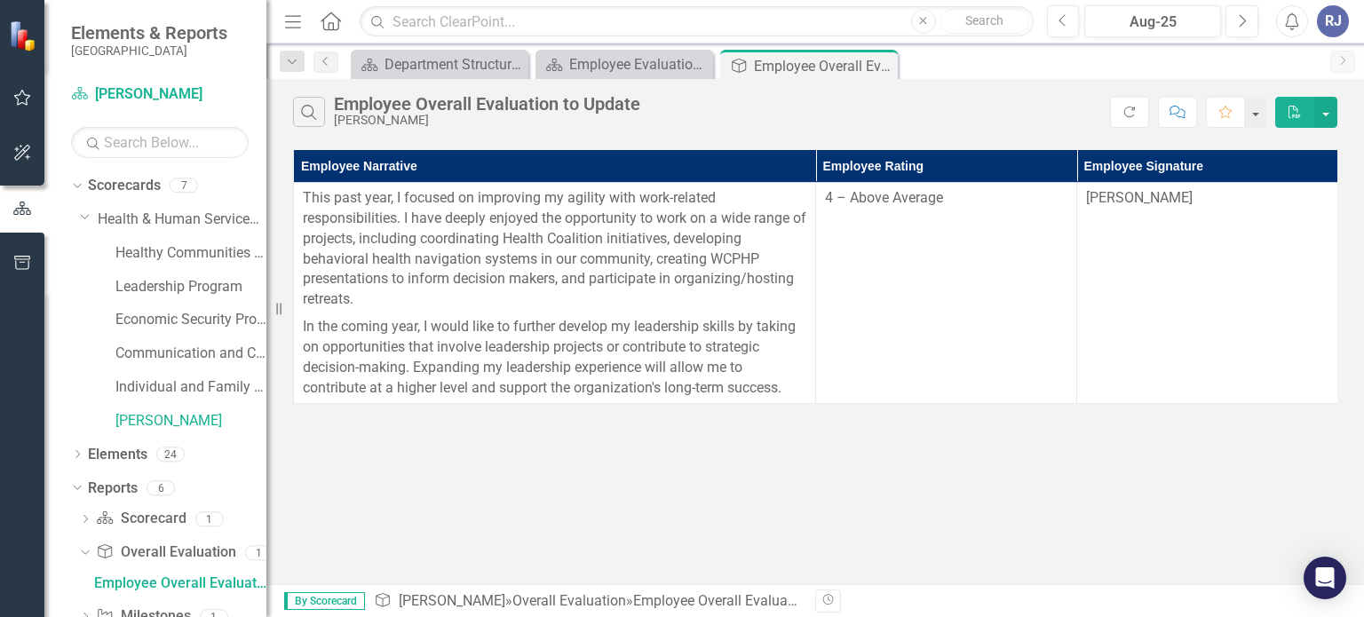
click at [1123, 487] on div "Search Employee Overall Evaluation to Update [PERSON_NAME] Refresh Comment Favo…" at bounding box center [814, 331] width 1097 height 505
click at [697, 62] on icon "Close" at bounding box center [697, 65] width 18 height 14
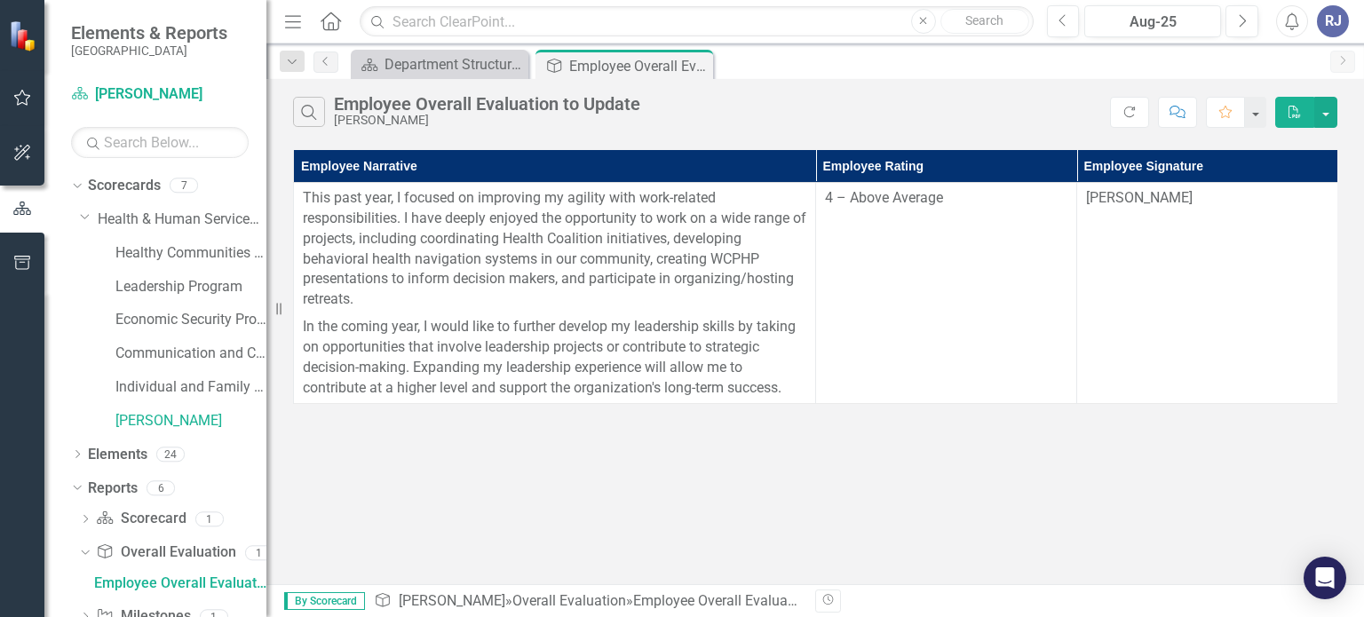
click at [1012, 443] on div "Search Employee Overall Evaluation to Update [PERSON_NAME] Refresh Comment Favo…" at bounding box center [814, 331] width 1097 height 505
